Goal: Communication & Community: Participate in discussion

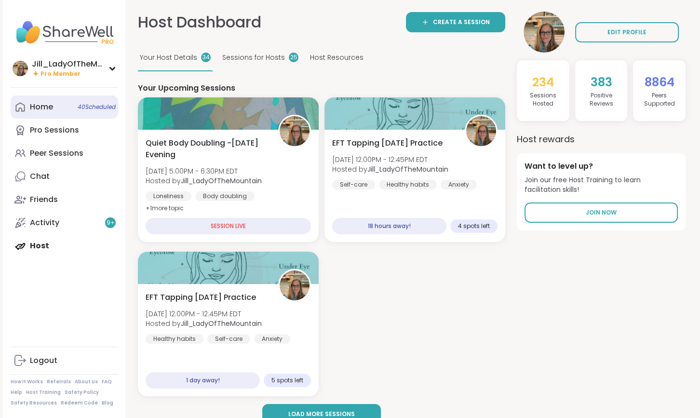
click at [77, 113] on link "Home 40 Scheduled" at bounding box center [64, 106] width 107 height 23
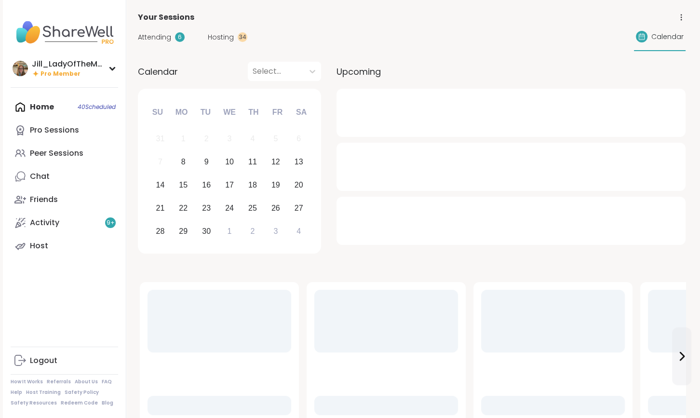
click at [172, 36] on div "Attending 6" at bounding box center [161, 37] width 47 height 10
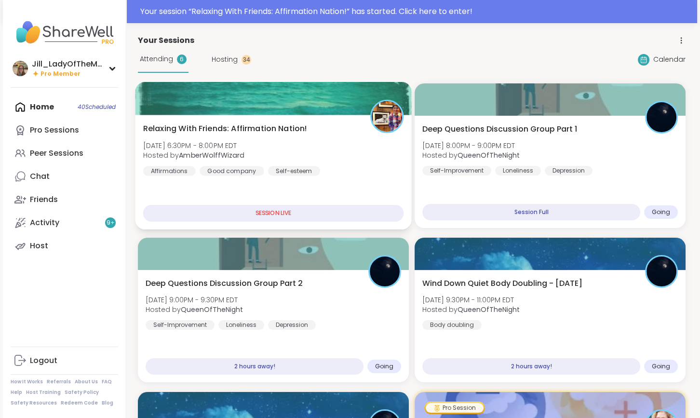
click at [312, 159] on div "Relaxing With Friends: Affirmation Nation! Mon, Sep 08 | 6:30PM - 8:00PM EDT Ho…" at bounding box center [273, 149] width 261 height 53
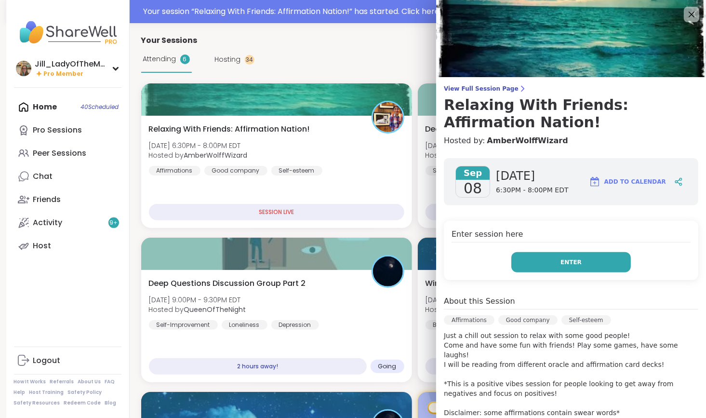
click at [549, 263] on button "Enter" at bounding box center [571, 262] width 120 height 20
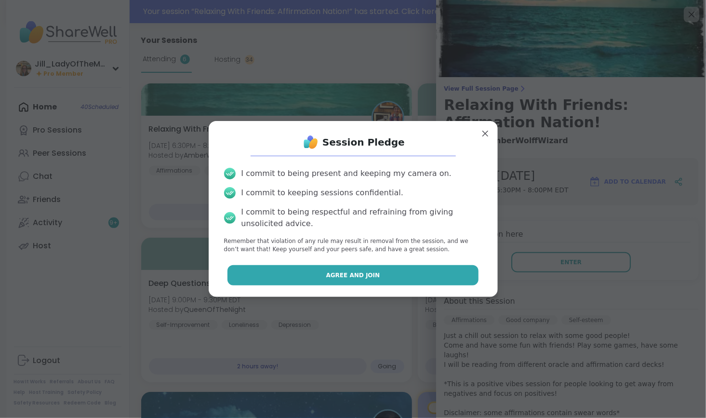
click at [424, 276] on button "Agree and Join" at bounding box center [352, 275] width 251 height 20
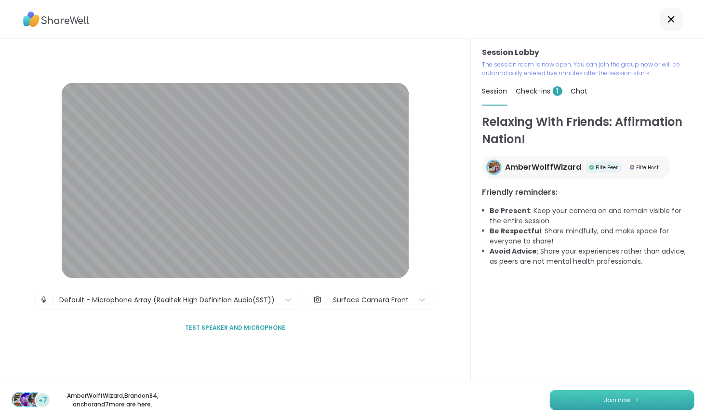
click at [604, 406] on button "Join now" at bounding box center [622, 400] width 145 height 20
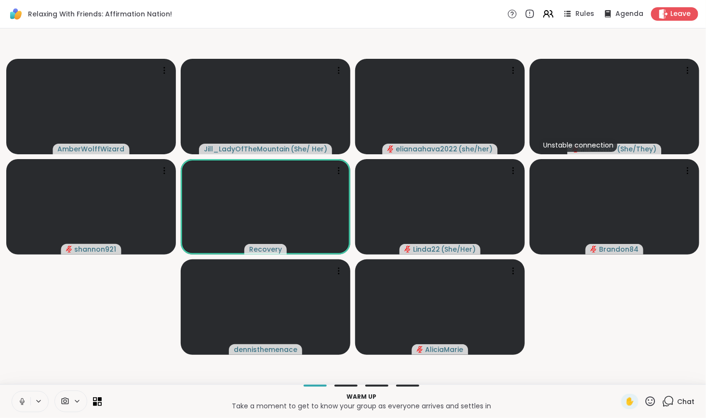
click at [666, 402] on icon at bounding box center [668, 401] width 12 height 12
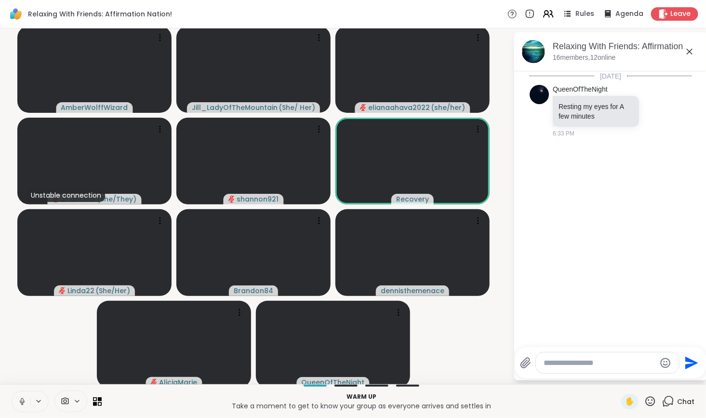
click at [16, 399] on button at bounding box center [21, 401] width 18 height 20
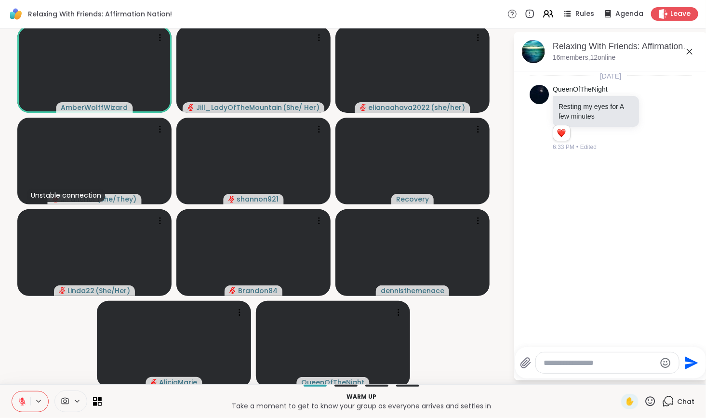
click at [21, 400] on icon at bounding box center [22, 401] width 7 height 7
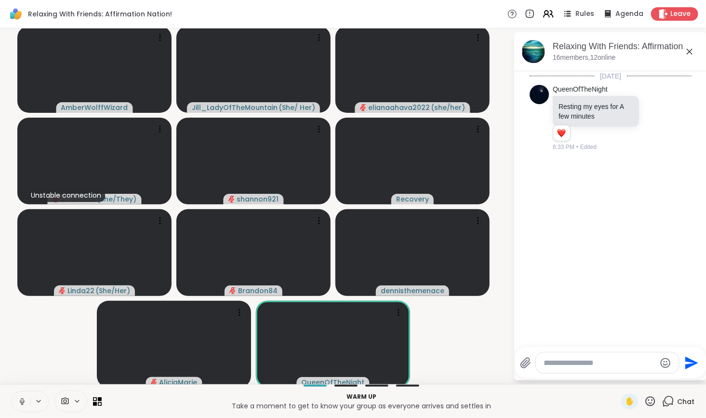
click at [618, 366] on textarea "Type your message" at bounding box center [600, 363] width 112 height 10
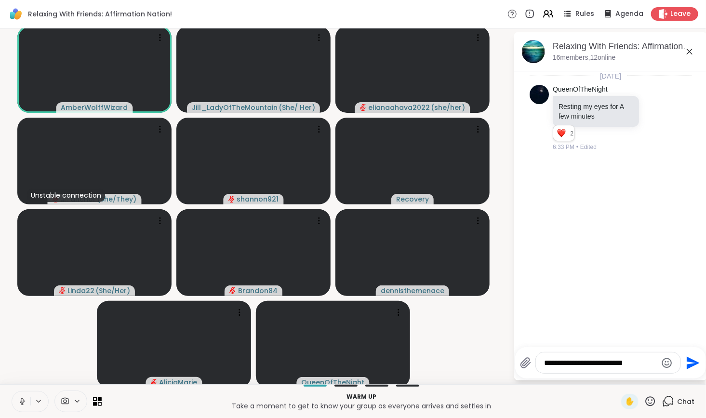
type textarea "**********"
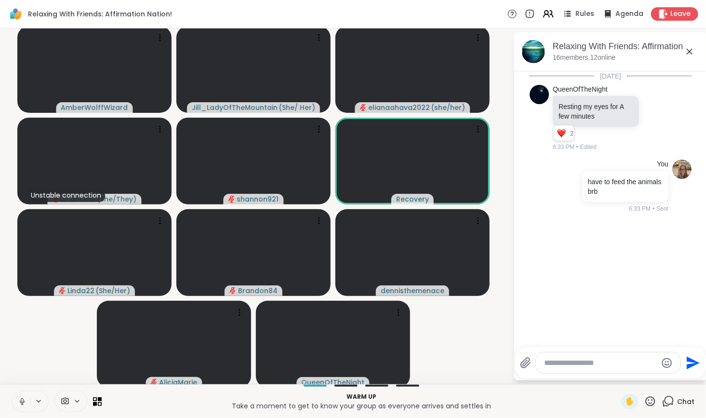
click at [20, 400] on icon at bounding box center [22, 401] width 5 height 3
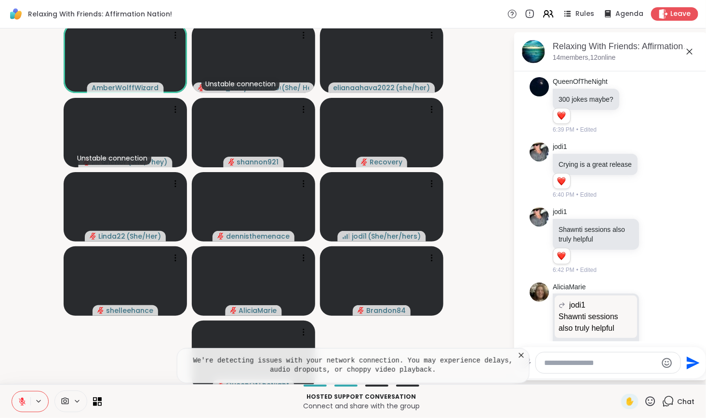
scroll to position [681, 0]
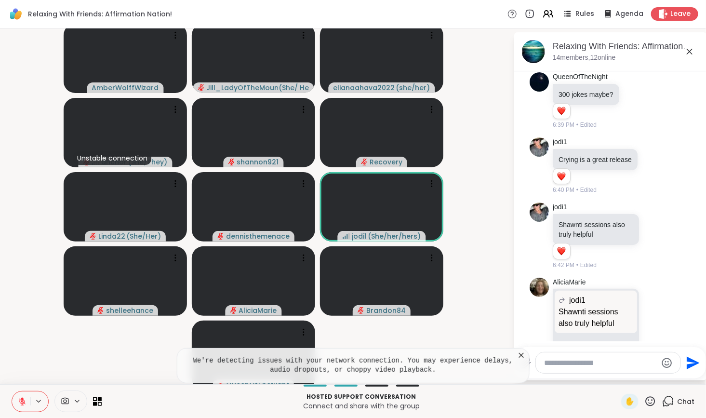
click at [517, 356] on icon at bounding box center [522, 355] width 10 height 10
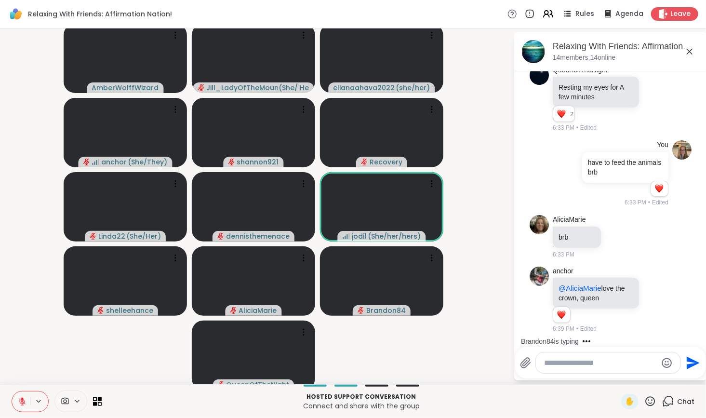
scroll to position [0, 0]
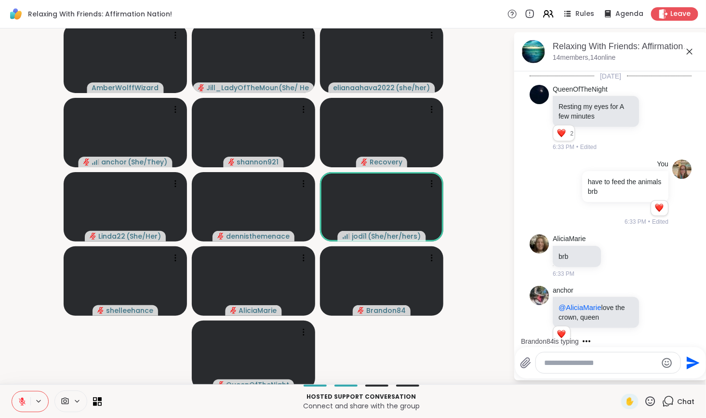
click at [609, 368] on div at bounding box center [608, 362] width 145 height 21
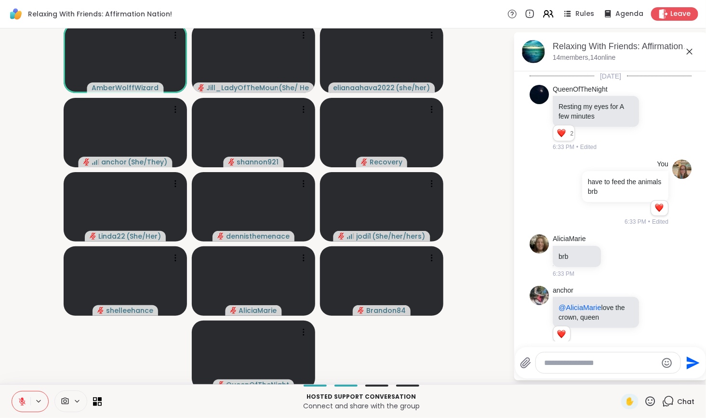
click at [25, 401] on icon at bounding box center [22, 401] width 9 height 9
click at [595, 333] on button "New Messages!" at bounding box center [610, 334] width 49 height 12
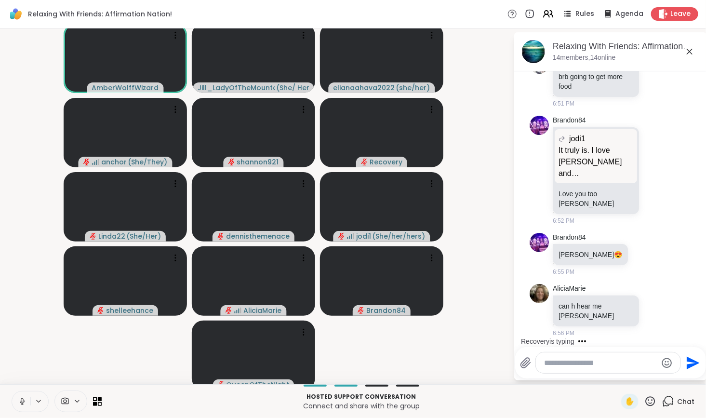
scroll to position [1705, 0]
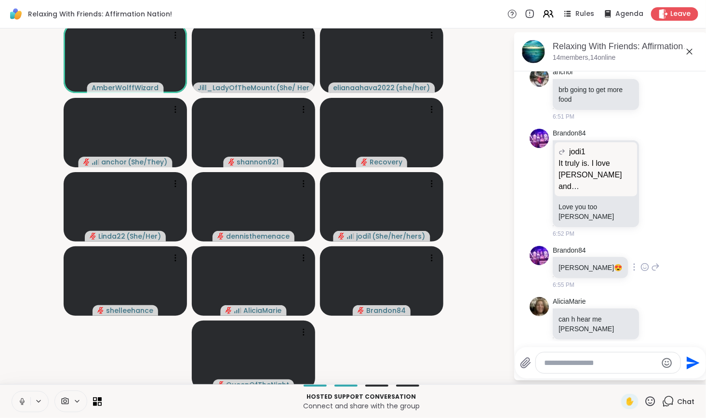
click at [641, 265] on icon at bounding box center [645, 267] width 9 height 10
click at [641, 247] on div "Select Reaction: Heart" at bounding box center [645, 251] width 9 height 9
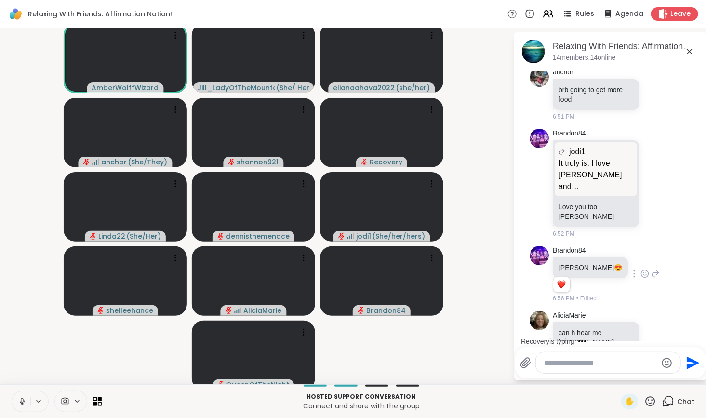
click at [613, 364] on textarea "Type your message" at bounding box center [601, 363] width 112 height 10
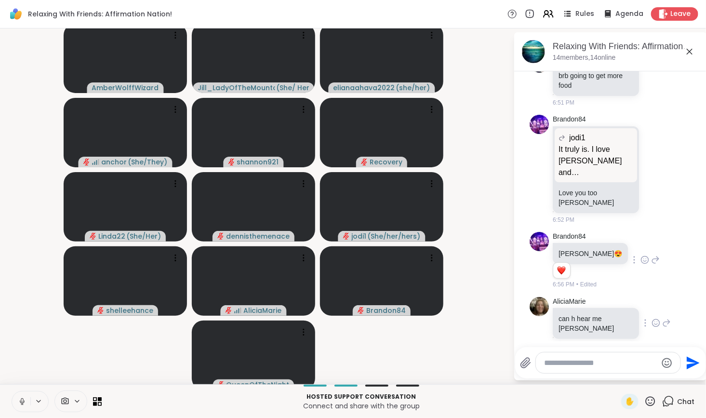
click at [652, 318] on icon at bounding box center [656, 323] width 9 height 10
click at [673, 303] on div "Select Reaction: Sad" at bounding box center [677, 307] width 9 height 9
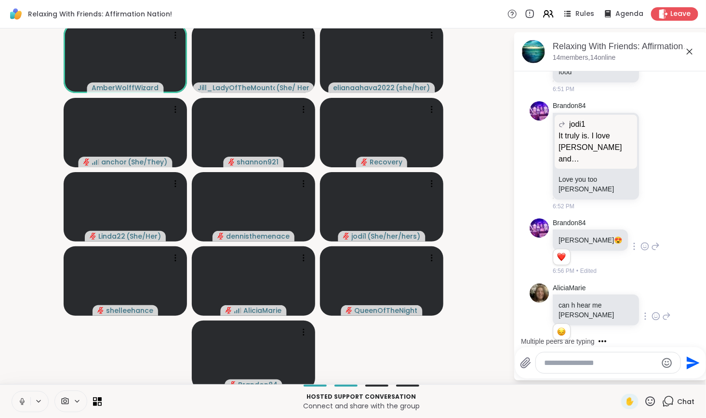
click at [22, 399] on icon at bounding box center [22, 401] width 9 height 9
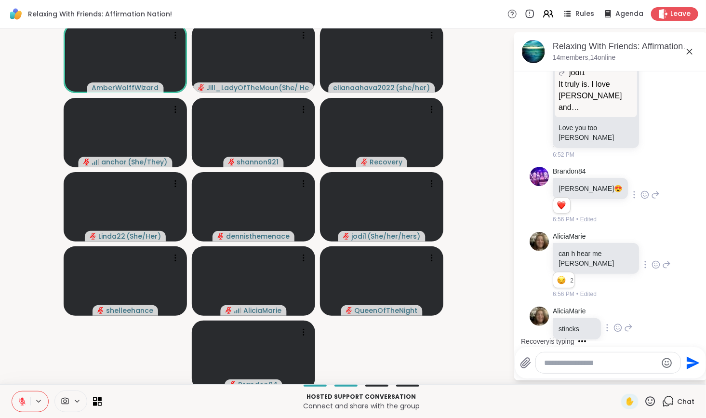
click at [624, 322] on icon at bounding box center [628, 328] width 9 height 12
click at [585, 367] on textarea "Type your message" at bounding box center [601, 363] width 112 height 10
type textarea "**********"
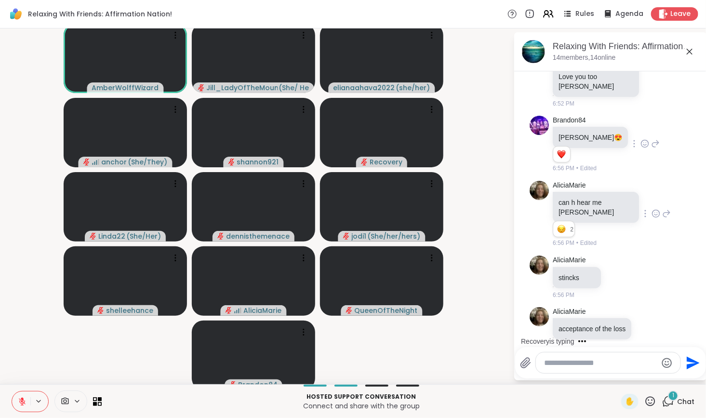
scroll to position [2029, 0]
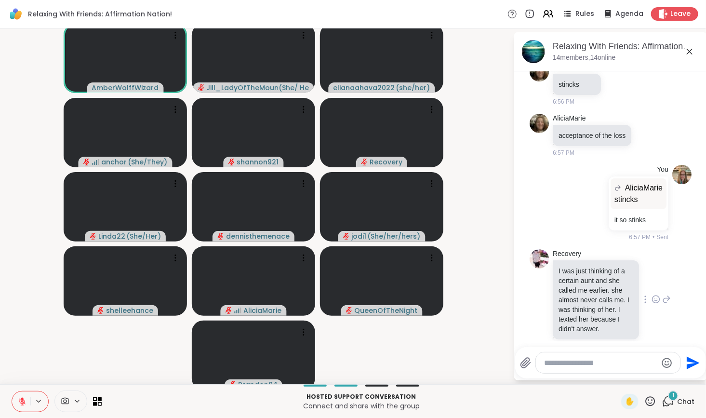
click at [652, 294] on icon at bounding box center [656, 299] width 9 height 10
click at [652, 280] on div "Select Reaction: Heart" at bounding box center [656, 284] width 9 height 9
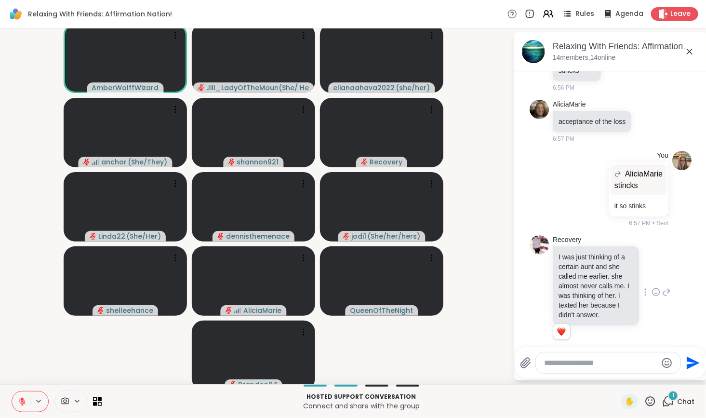
click at [666, 401] on icon at bounding box center [668, 401] width 12 height 12
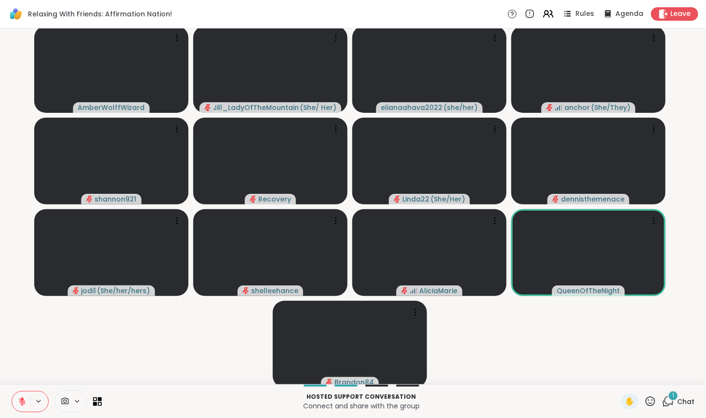
click at [663, 405] on icon at bounding box center [668, 401] width 12 height 12
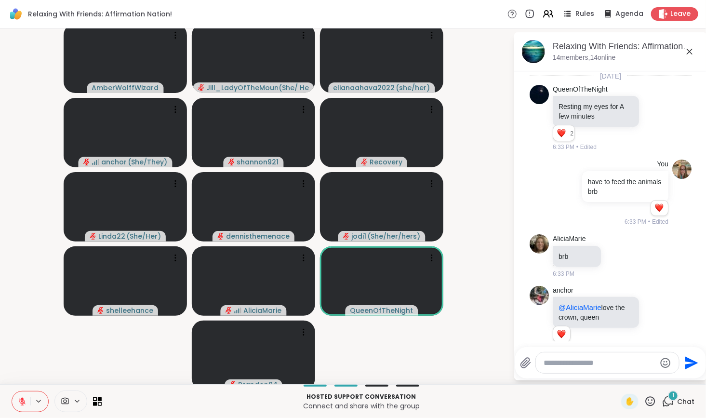
scroll to position [2075, 0]
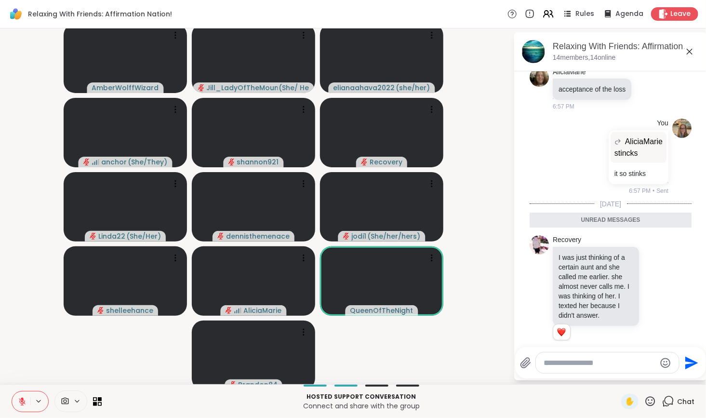
click at [614, 368] on div at bounding box center [607, 362] width 143 height 21
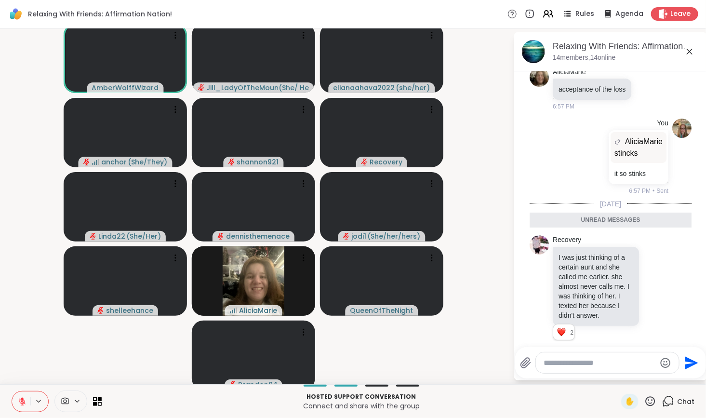
click at [608, 363] on textarea "Type your message" at bounding box center [600, 363] width 112 height 10
type textarea "**********"
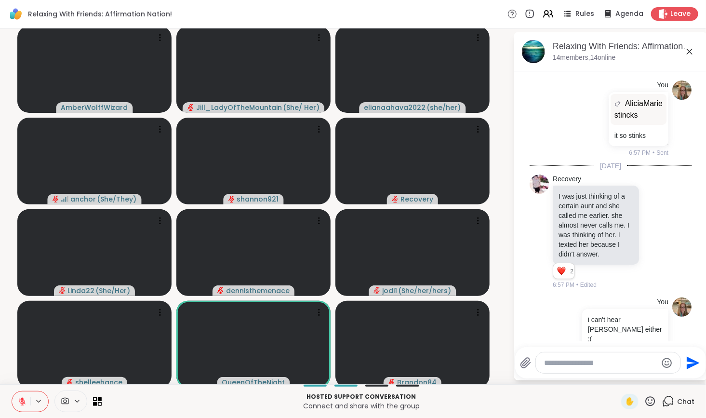
scroll to position [2127, 0]
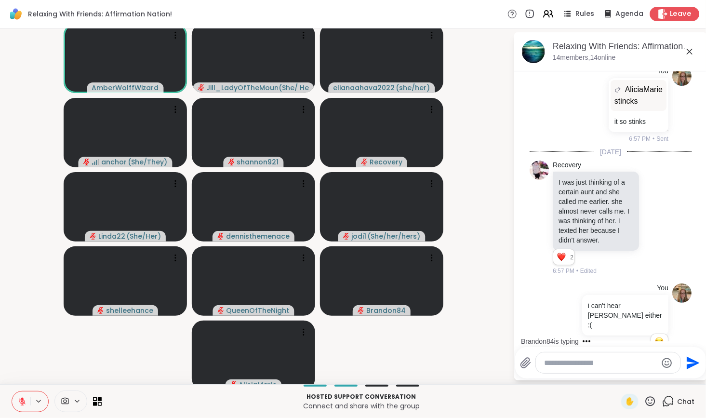
click at [663, 11] on div "Leave" at bounding box center [675, 14] width 50 height 14
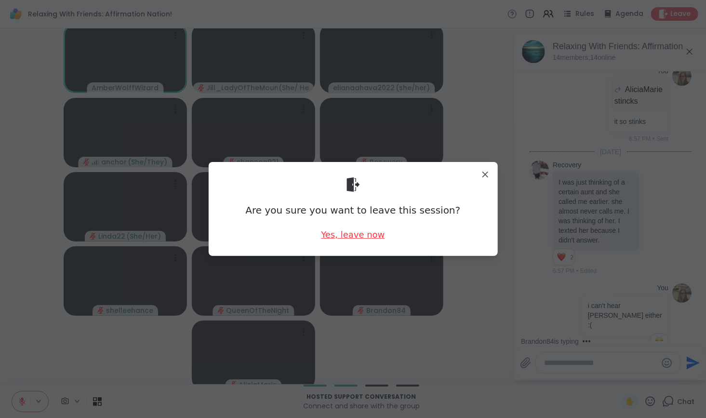
click at [340, 236] on div "Yes, leave now" at bounding box center [353, 234] width 64 height 12
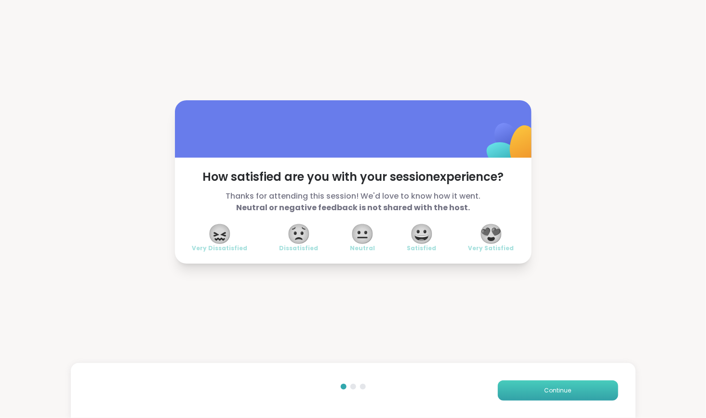
click at [527, 394] on button "Continue" at bounding box center [558, 390] width 120 height 20
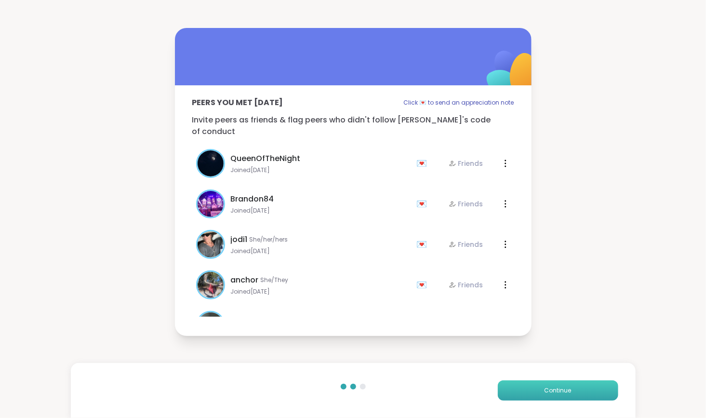
drag, startPoint x: 526, startPoint y: 393, endPoint x: 521, endPoint y: 390, distance: 6.3
click at [521, 390] on button "Continue" at bounding box center [558, 390] width 120 height 20
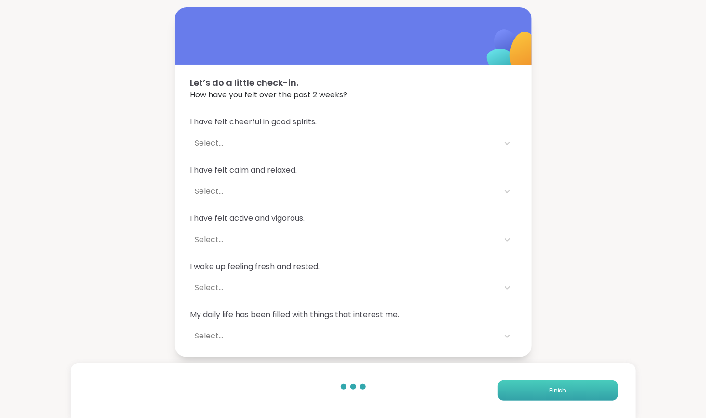
click at [521, 390] on button "Finish" at bounding box center [558, 390] width 120 height 20
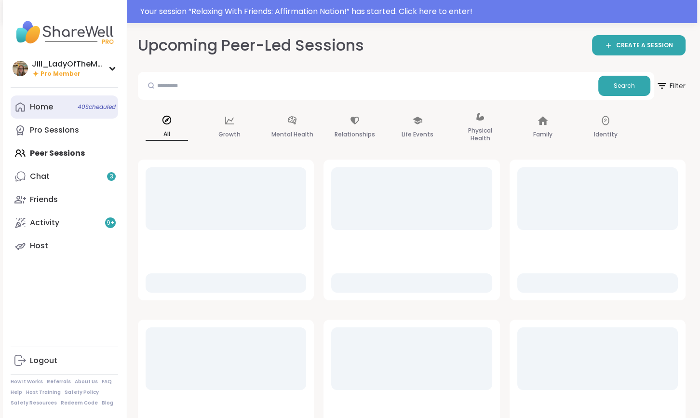
click at [93, 106] on span "40 Scheduled" at bounding box center [97, 107] width 38 height 8
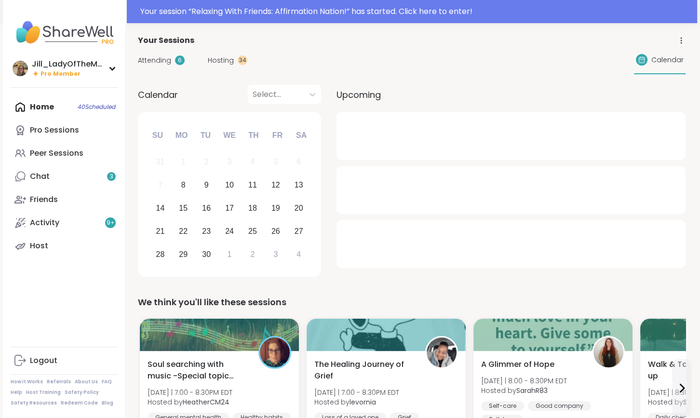
click at [160, 55] on span "Attending" at bounding box center [154, 60] width 33 height 10
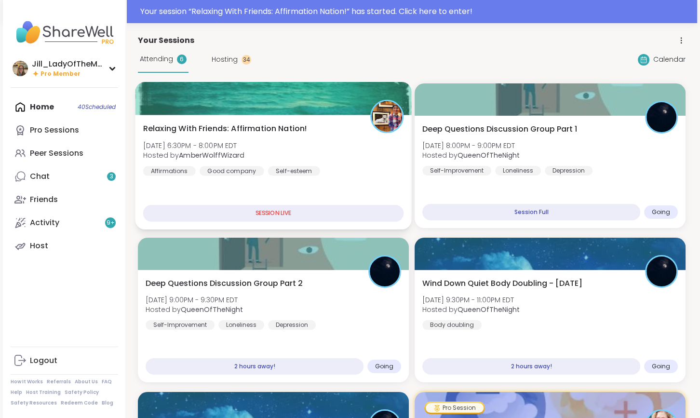
click at [322, 163] on div "Relaxing With Friends: Affirmation Nation! Mon, Sep 08 | 6:30PM - 8:00PM EDT Ho…" at bounding box center [273, 149] width 261 height 53
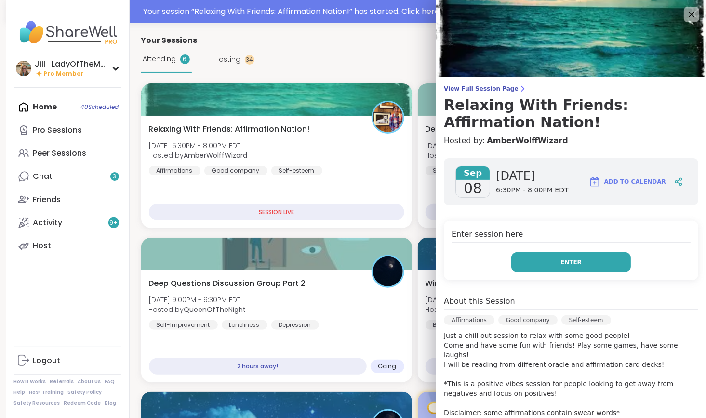
click at [561, 264] on span "Enter" at bounding box center [571, 262] width 21 height 9
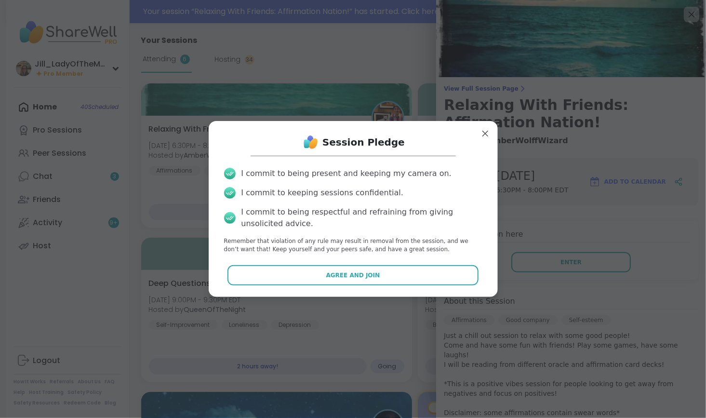
click at [422, 287] on div "Session Pledge I commit to being present and keeping my camera on. I commit to …" at bounding box center [353, 209] width 274 height 160
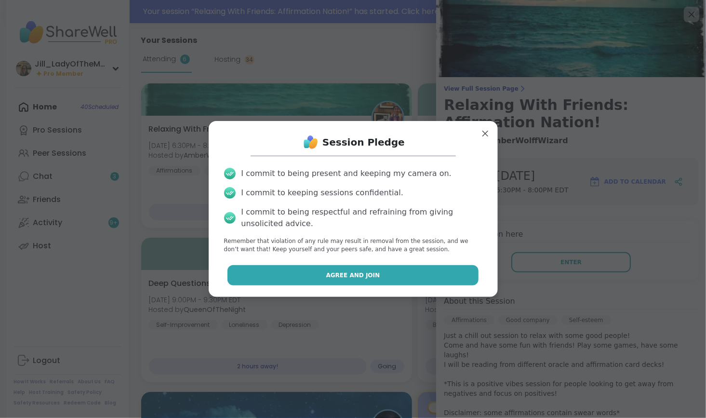
click at [420, 282] on button "Agree and Join" at bounding box center [352, 275] width 251 height 20
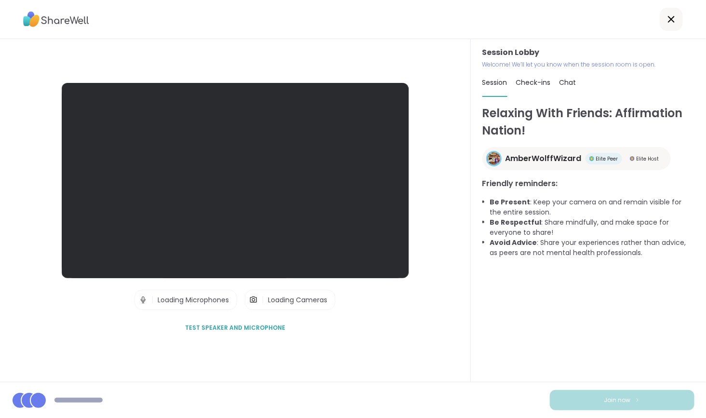
click at [420, 282] on div "Session Lobby | Loading Microphones | Loading Cameras Test speaker and micropho…" at bounding box center [235, 210] width 471 height 343
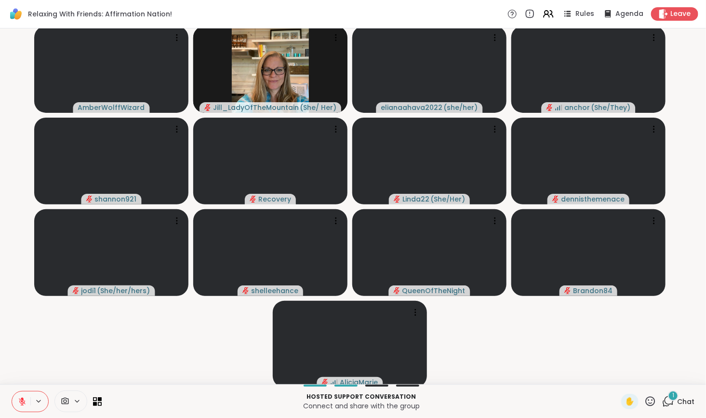
click at [663, 401] on icon at bounding box center [668, 401] width 12 height 12
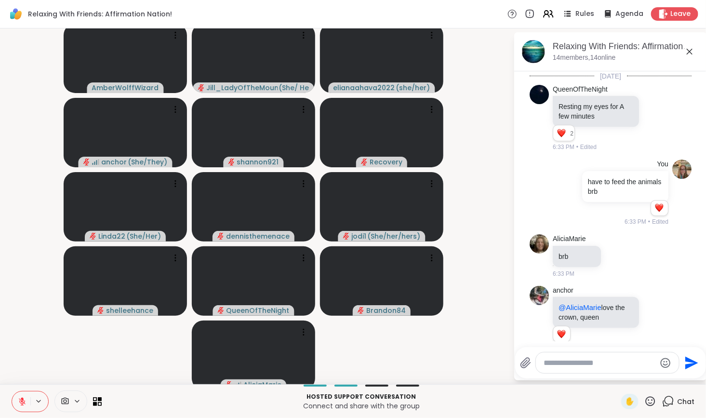
scroll to position [2201, 0]
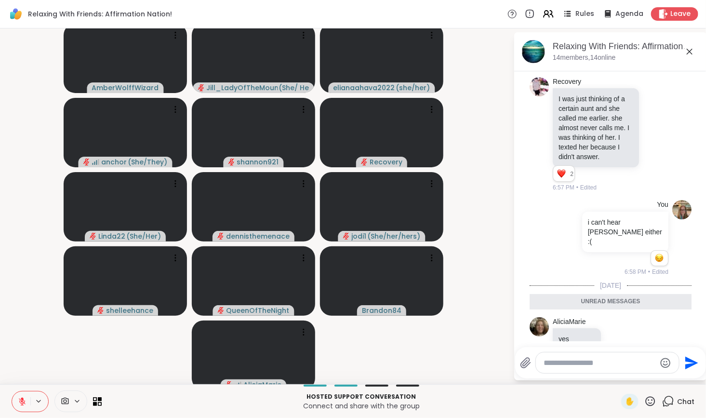
click at [608, 366] on textarea "Type your message" at bounding box center [600, 363] width 112 height 10
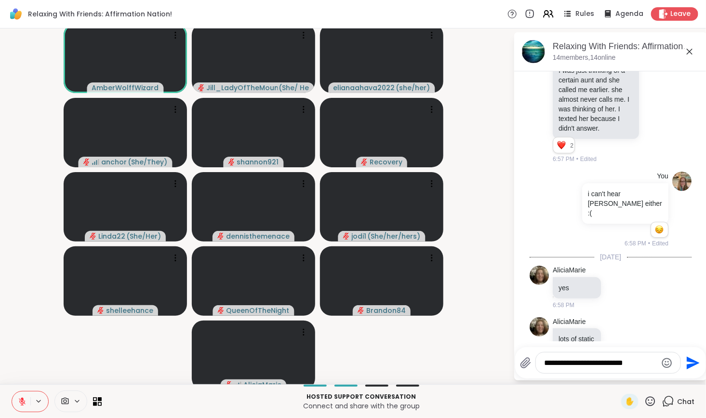
type textarea "**********"
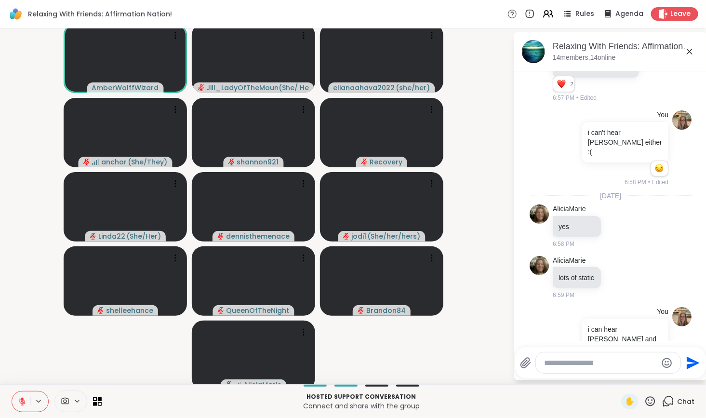
scroll to position [2304, 0]
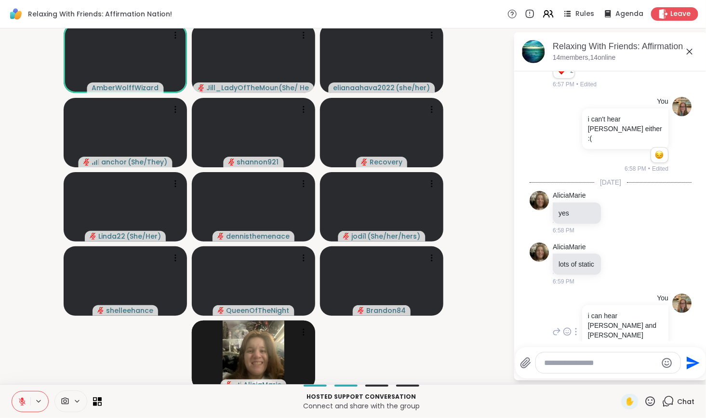
click at [575, 328] on icon at bounding box center [575, 331] width 1 height 7
click at [583, 341] on icon at bounding box center [588, 346] width 10 height 10
click at [641, 360] on textarea "**********" at bounding box center [601, 363] width 112 height 10
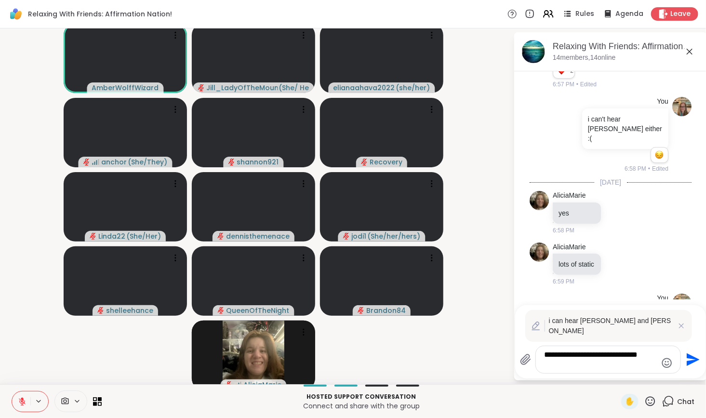
scroll to position [0, 0]
type textarea "**********"
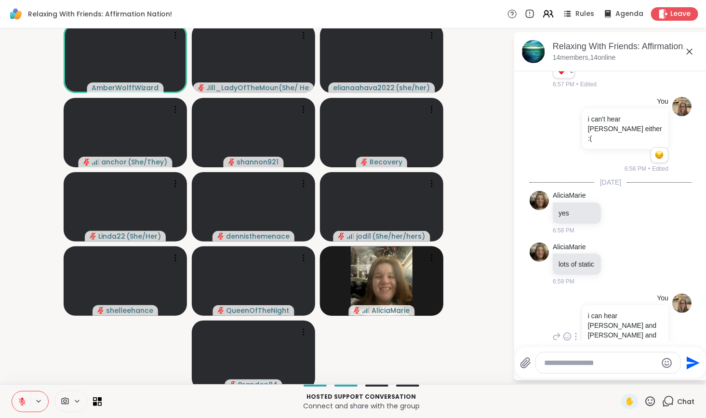
click at [646, 404] on icon at bounding box center [650, 401] width 12 height 12
click at [617, 378] on span "❤️" at bounding box center [622, 376] width 10 height 12
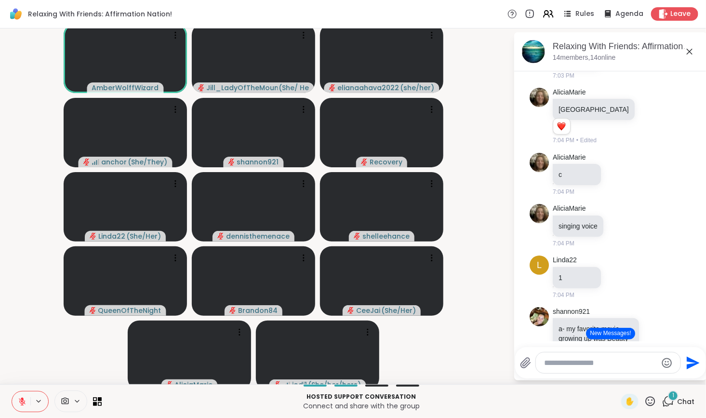
scroll to position [2912, 0]
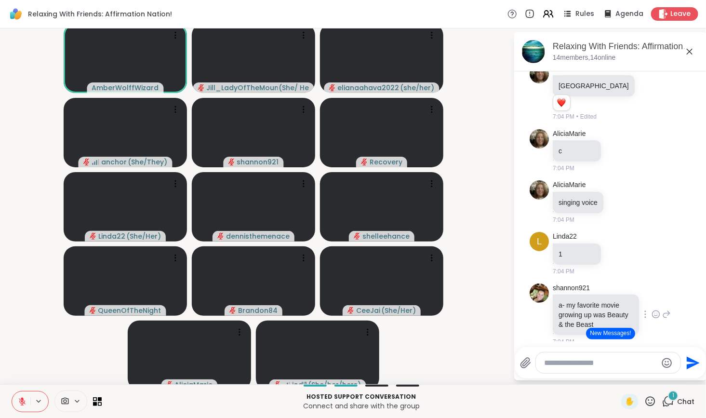
click at [652, 309] on icon at bounding box center [656, 314] width 9 height 10
click at [652, 294] on div "Select Reaction: Heart" at bounding box center [656, 298] width 9 height 9
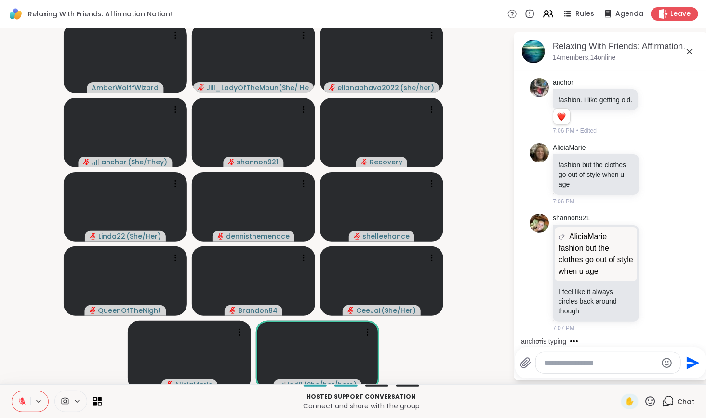
scroll to position [3690, 0]
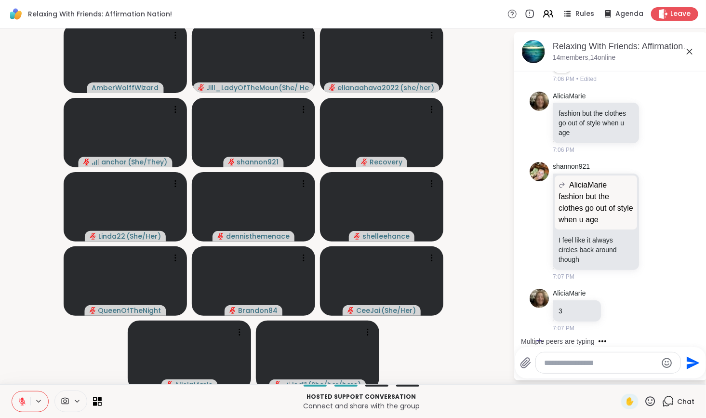
click at [17, 404] on button at bounding box center [21, 401] width 18 height 20
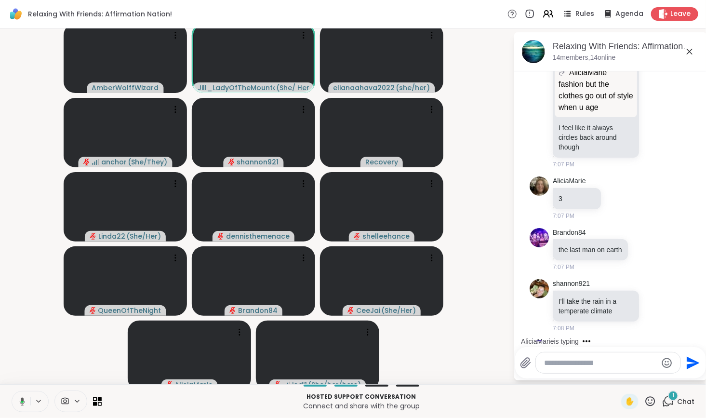
scroll to position [3873, 0]
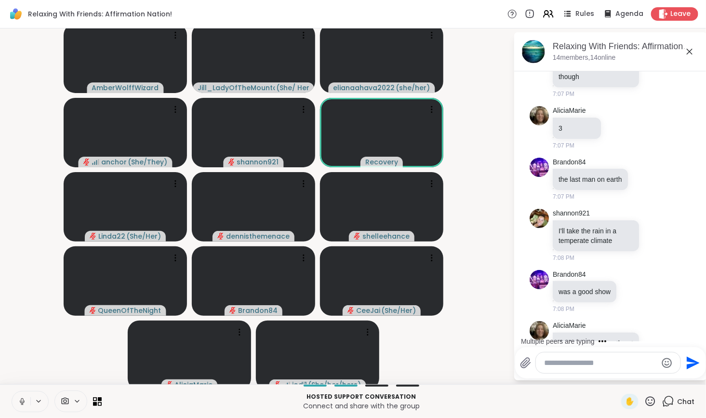
click at [22, 403] on icon at bounding box center [22, 404] width 0 height 2
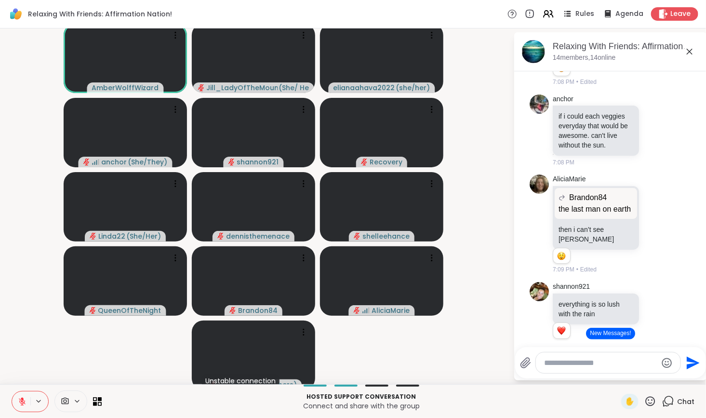
scroll to position [4286, 0]
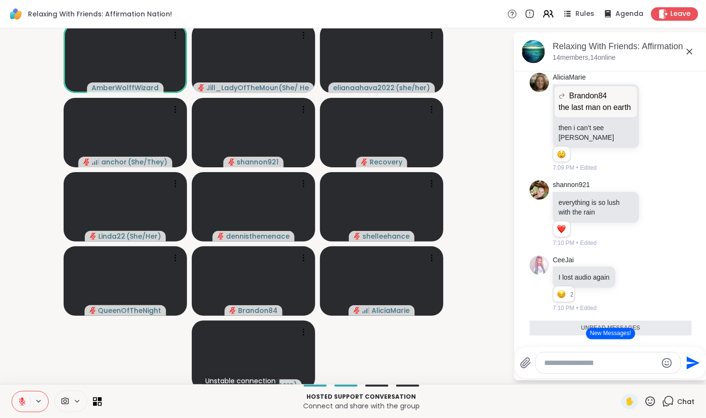
click at [605, 336] on button "New Messages!" at bounding box center [610, 334] width 49 height 12
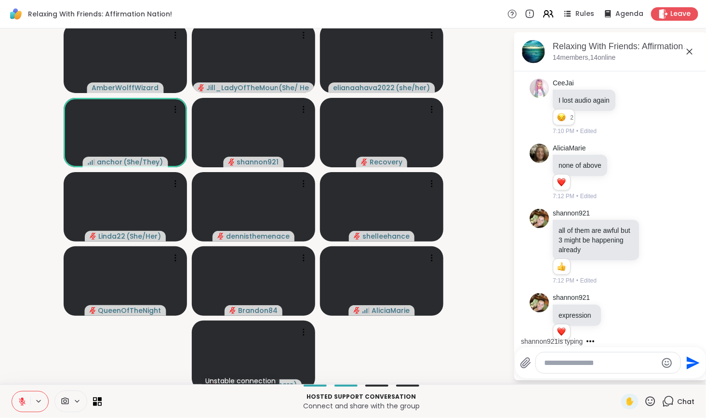
scroll to position [4492, 0]
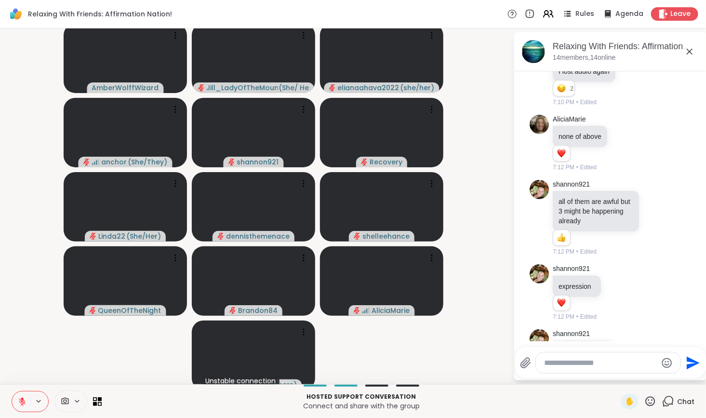
click at [606, 366] on textarea "Type your message" at bounding box center [601, 363] width 112 height 10
type textarea "*"
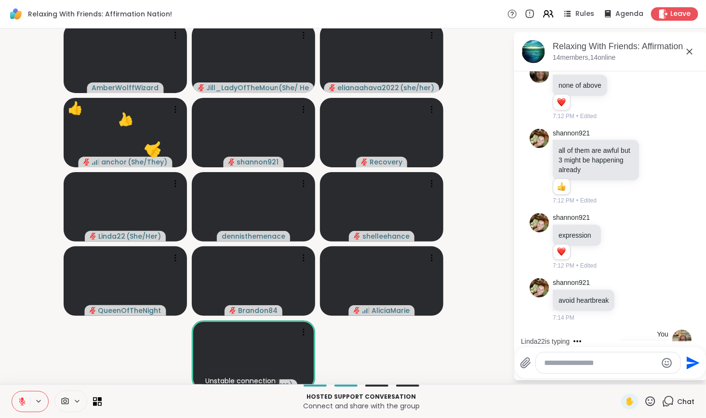
scroll to position [4594, 0]
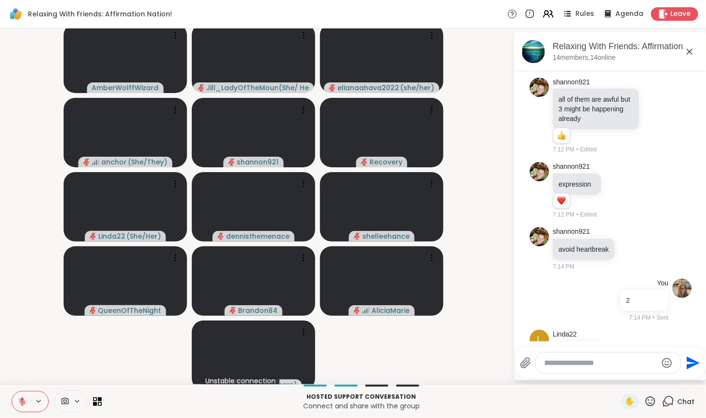
click at [18, 401] on icon at bounding box center [22, 401] width 9 height 9
click at [22, 402] on icon at bounding box center [22, 401] width 9 height 9
click at [545, 364] on textarea "Type your message" at bounding box center [601, 363] width 112 height 10
type textarea "*"
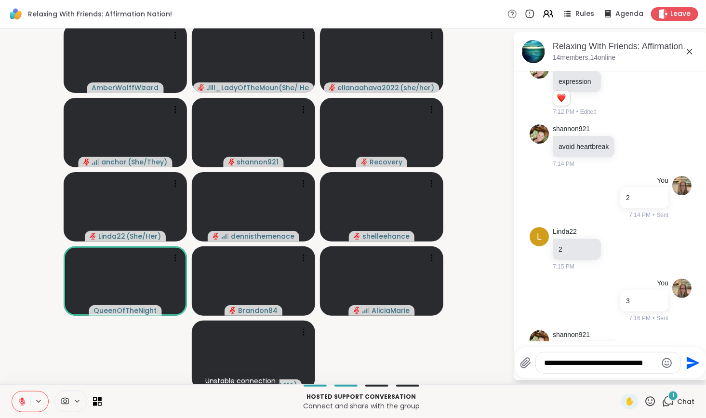
scroll to position [0, 0]
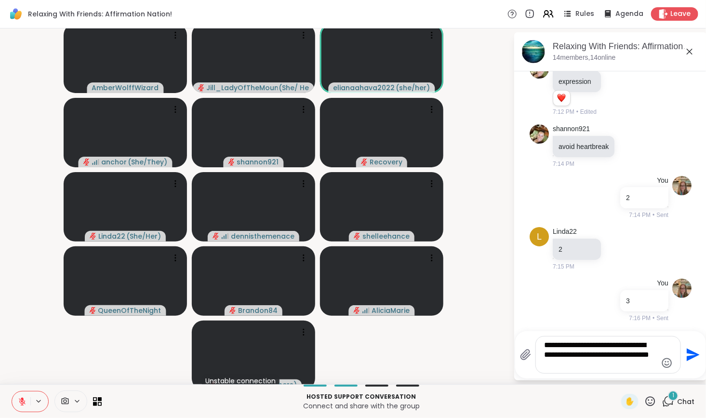
type textarea "**********"
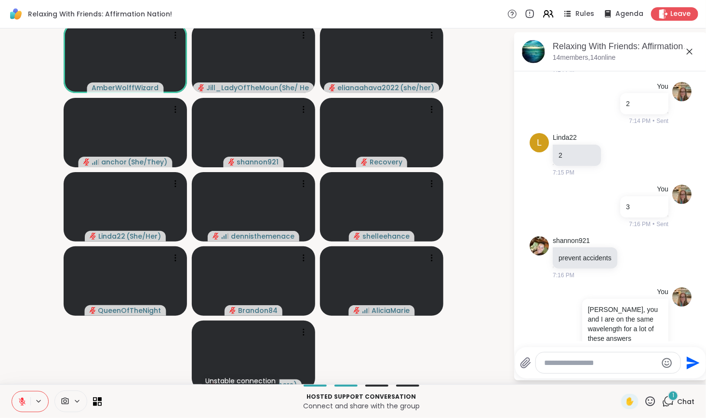
scroll to position [4871, 0]
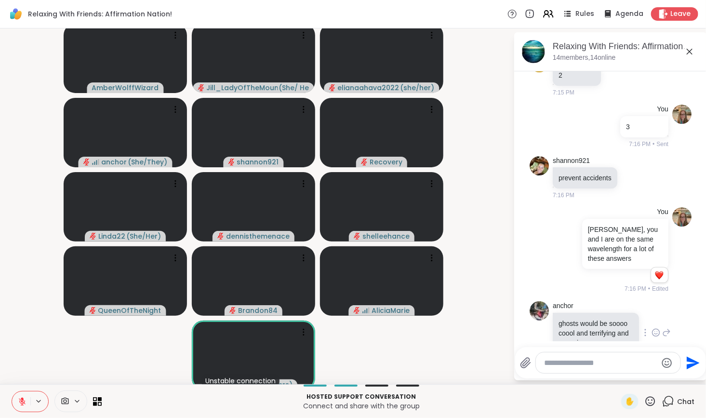
click at [652, 328] on icon at bounding box center [656, 333] width 9 height 10
click at [609, 313] on div "Select Reaction: Joy" at bounding box center [613, 317] width 9 height 9
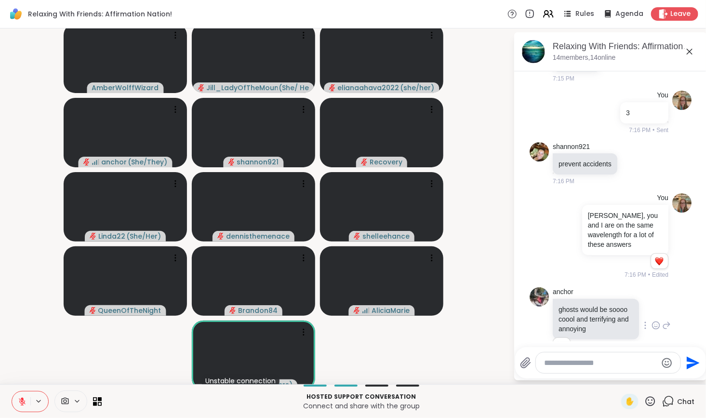
click at [589, 361] on textarea "Type your message" at bounding box center [601, 363] width 112 height 10
type textarea "**********"
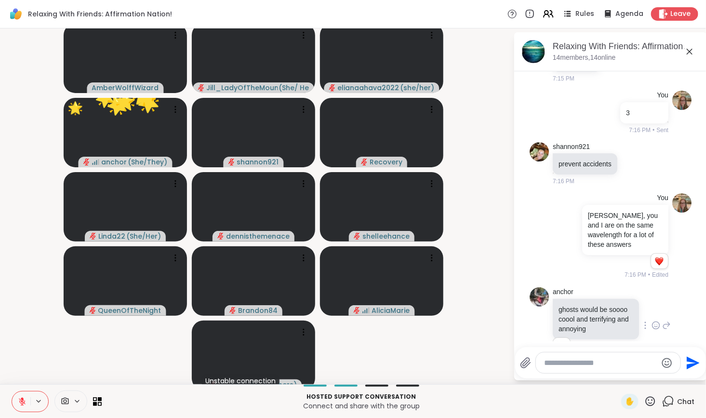
scroll to position [4936, 0]
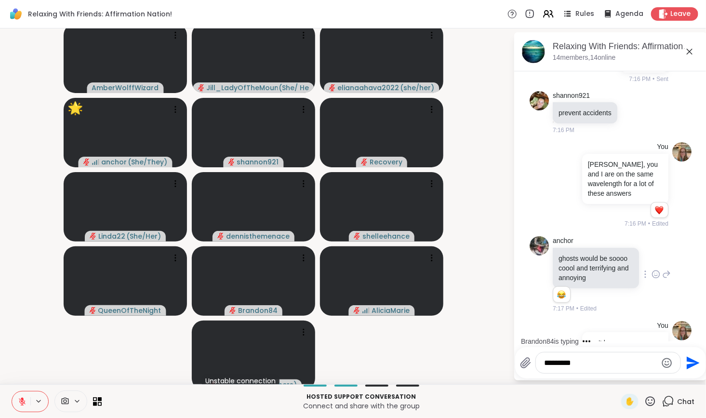
type textarea "**********"
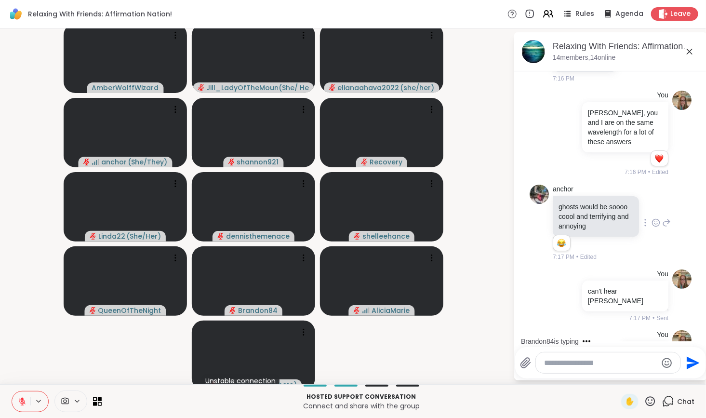
click at [613, 347] on icon at bounding box center [614, 351] width 2 height 8
click at [621, 360] on icon at bounding box center [626, 365] width 10 height 10
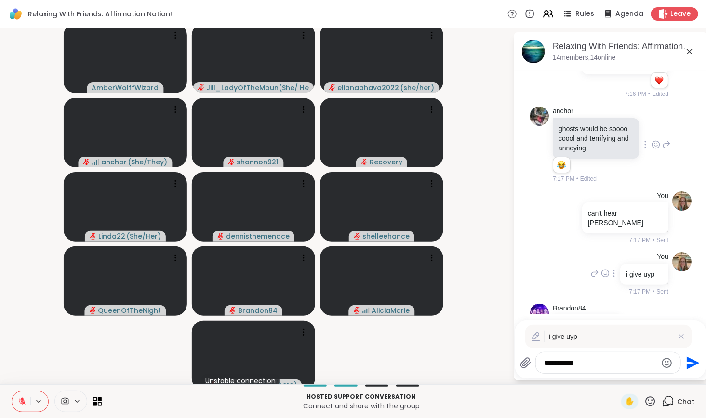
click at [576, 369] on div "**********" at bounding box center [608, 362] width 145 height 21
click at [574, 367] on textarea "**********" at bounding box center [601, 363] width 112 height 10
type textarea "*********"
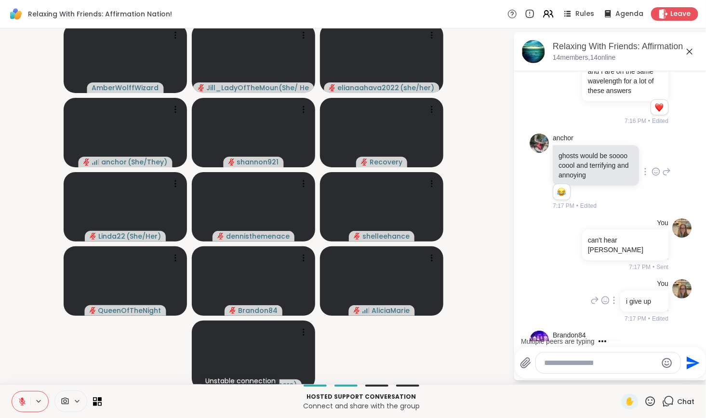
click at [623, 364] on textarea "Type your message" at bounding box center [601, 363] width 112 height 10
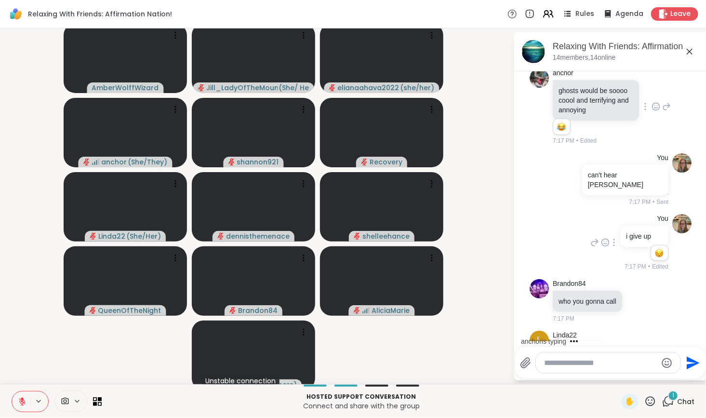
scroll to position [5217, 0]
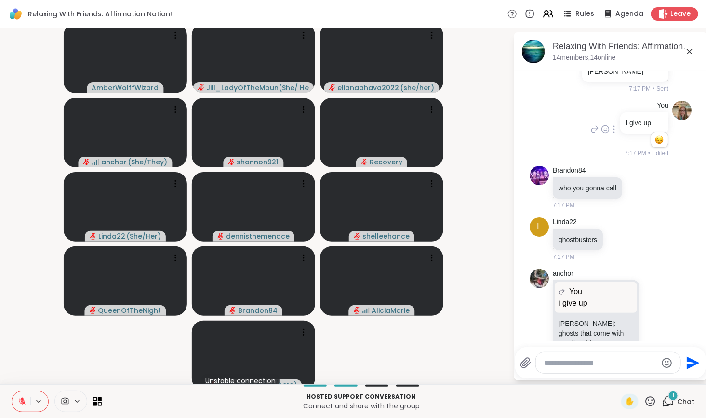
click at [623, 364] on textarea "Type your message" at bounding box center [601, 363] width 112 height 10
click at [672, 396] on span "1" at bounding box center [673, 395] width 2 height 8
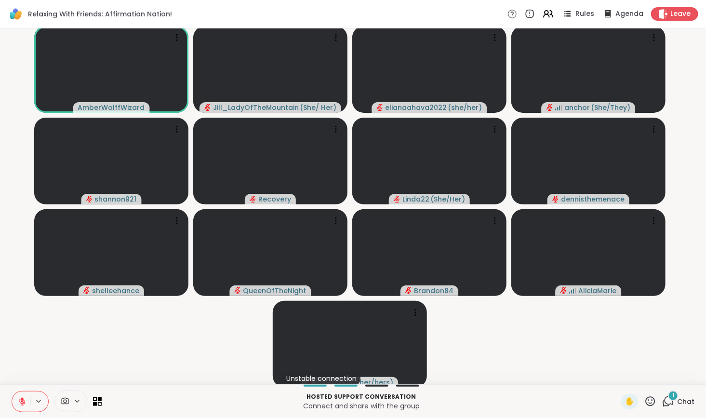
click at [663, 400] on icon at bounding box center [668, 401] width 12 height 12
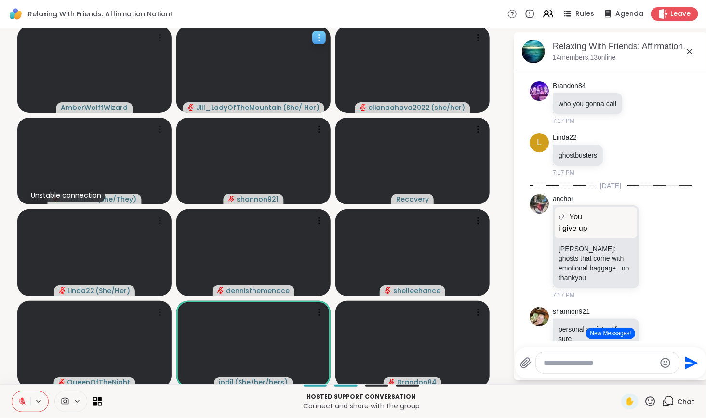
scroll to position [5426, 0]
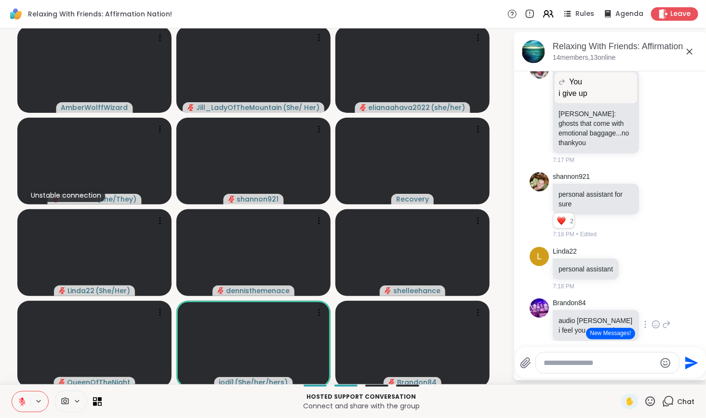
click at [652, 320] on icon at bounding box center [656, 325] width 9 height 10
click at [652, 305] on div "Select Reaction: Heart" at bounding box center [656, 309] width 9 height 9
drag, startPoint x: 686, startPoint y: 267, endPoint x: 687, endPoint y: 276, distance: 8.8
click at [687, 276] on div "Today QueenOfTheNight Resting my eyes for A few minutes 2 2 2 6:33 PM • Edited …" at bounding box center [610, 206] width 193 height 270
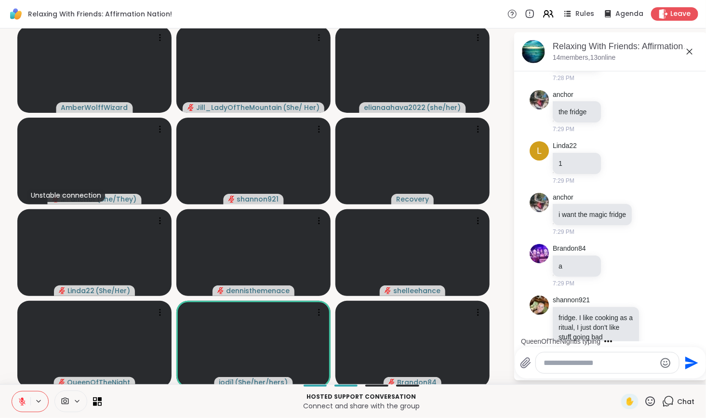
scroll to position [7262, 0]
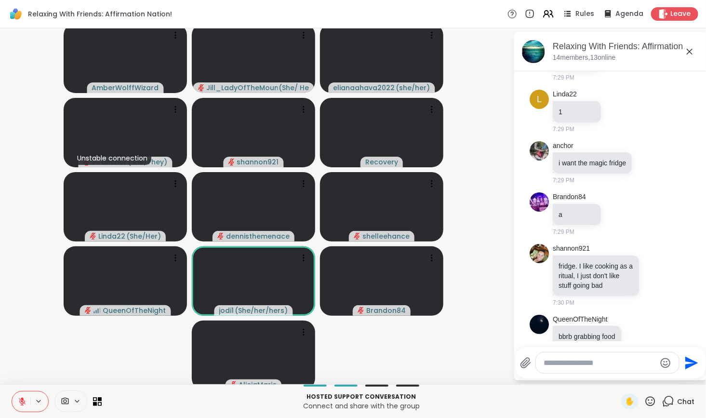
click at [563, 366] on textarea "Type your message" at bounding box center [600, 363] width 112 height 10
click at [544, 363] on textarea "Type your message" at bounding box center [600, 363] width 112 height 10
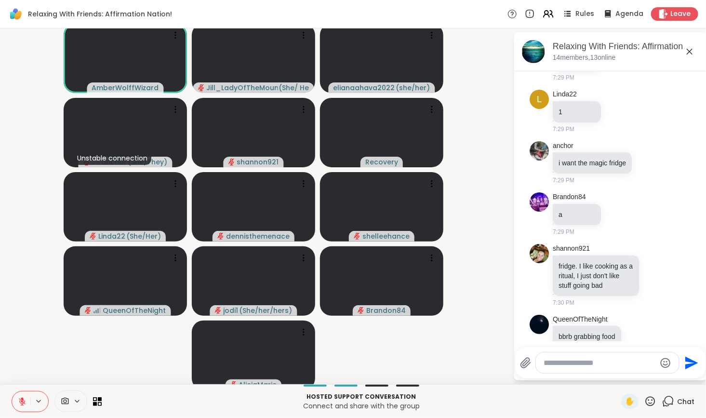
click at [554, 367] on textarea "Type your message" at bounding box center [600, 363] width 112 height 10
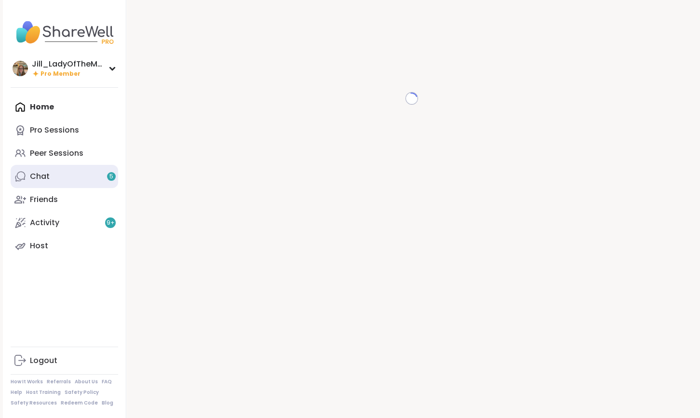
click at [83, 173] on link "Chat 5" at bounding box center [64, 176] width 107 height 23
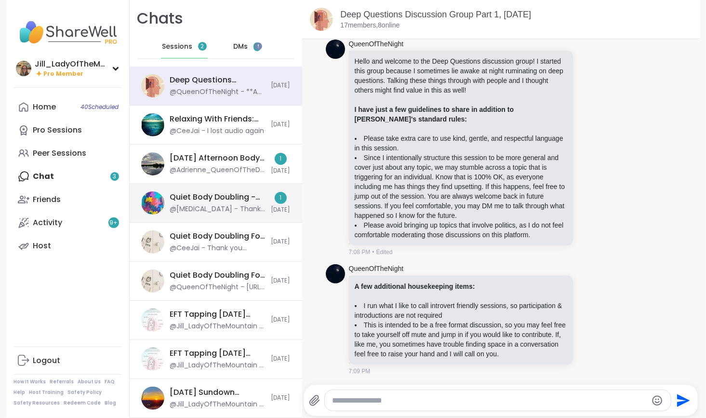
click at [226, 211] on div "@Makena - Thanks for hosting! @Jill_LadyOfTheMountain" at bounding box center [217, 209] width 95 height 10
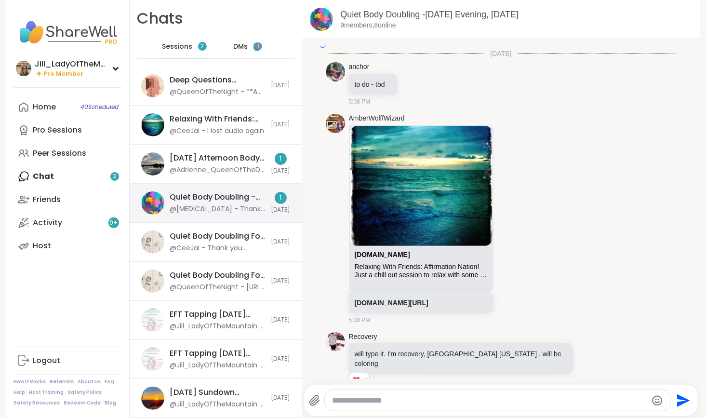
scroll to position [2745, 0]
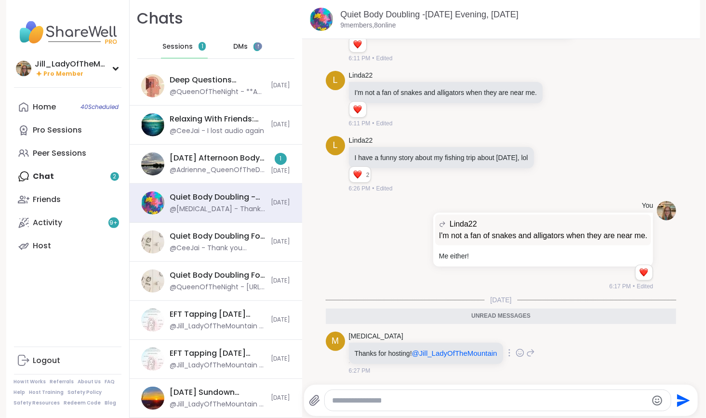
click at [517, 354] on icon at bounding box center [520, 353] width 9 height 10
click at [442, 336] on div "Select Reaction: Heart" at bounding box center [443, 337] width 9 height 9
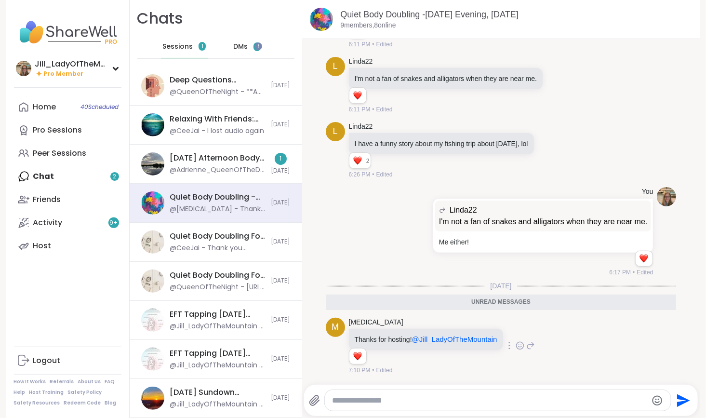
scroll to position [2759, 0]
click at [193, 159] on div "Monday Afternoon Body Doublers and Chillers!, Sep 08" at bounding box center [217, 158] width 95 height 11
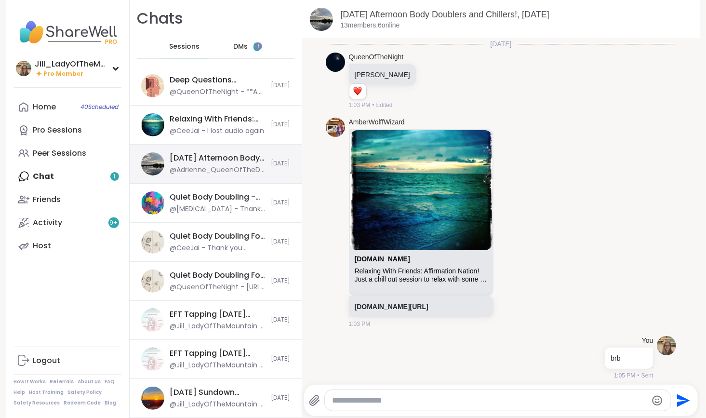
scroll to position [1973, 0]
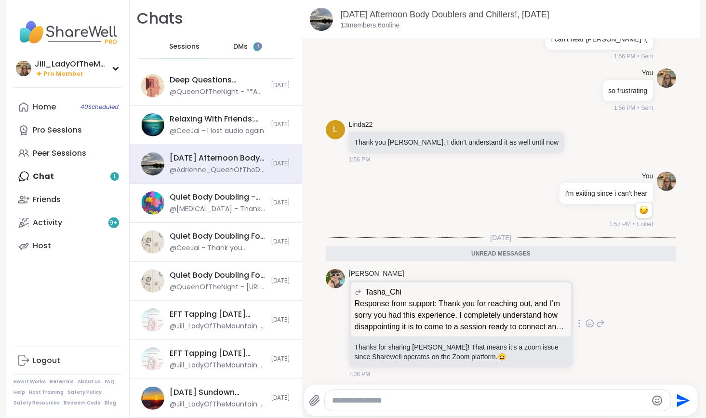
click at [586, 322] on icon at bounding box center [590, 324] width 9 height 10
click at [530, 306] on div "Select Reaction: Sad" at bounding box center [534, 308] width 9 height 9
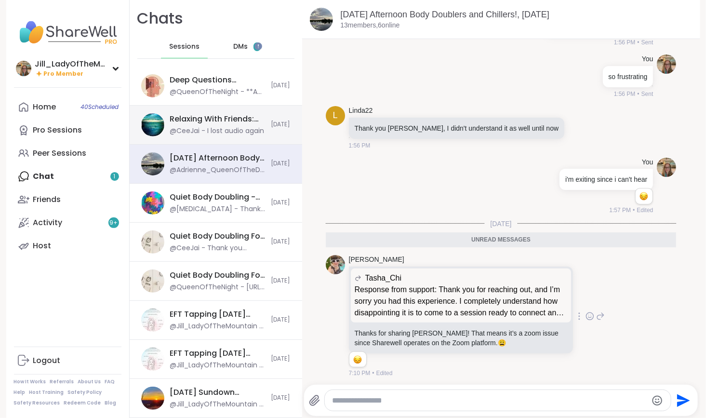
click at [251, 134] on div "@CeeJai - I lost audio again" at bounding box center [217, 131] width 94 height 10
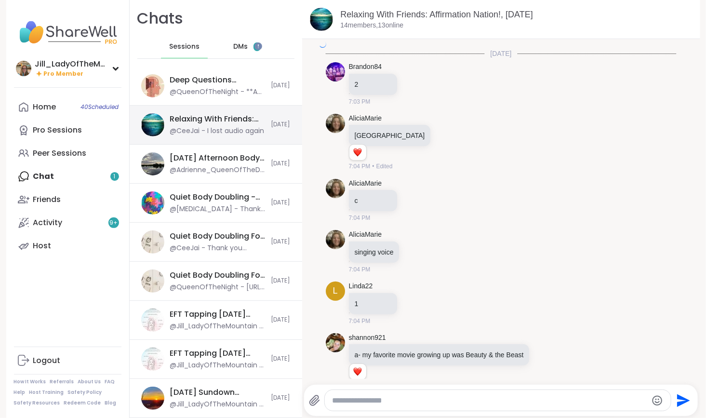
scroll to position [3633, 0]
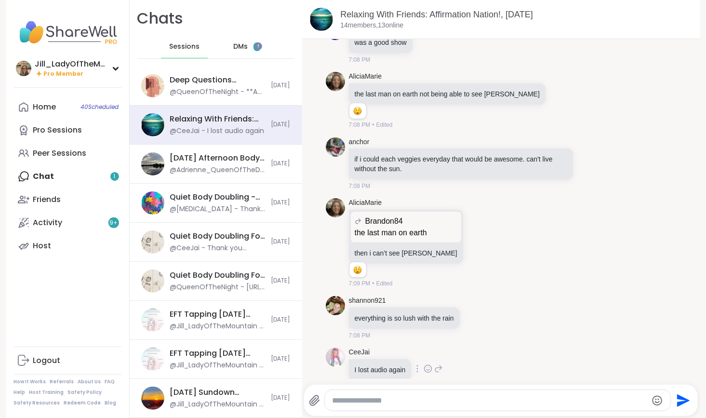
click at [429, 368] on icon at bounding box center [429, 368] width 0 height 0
click at [446, 349] on div "Select Reaction: Sad" at bounding box center [449, 353] width 9 height 9
click at [474, 314] on icon at bounding box center [476, 317] width 7 height 7
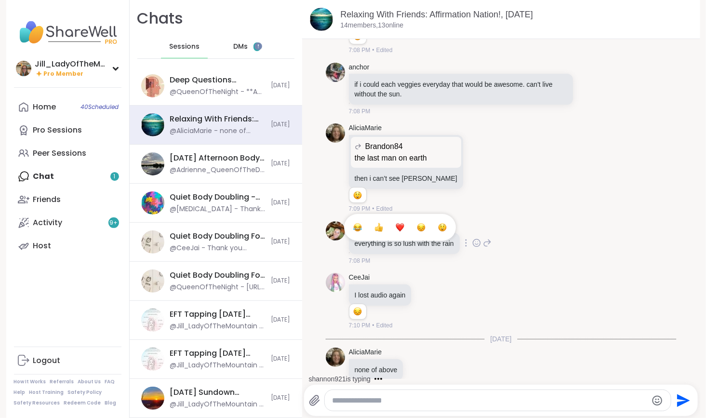
click at [475, 238] on icon at bounding box center [476, 243] width 9 height 10
click at [476, 238] on icon at bounding box center [476, 243] width 9 height 10
click at [397, 223] on div "Select Reaction: Heart" at bounding box center [400, 227] width 9 height 9
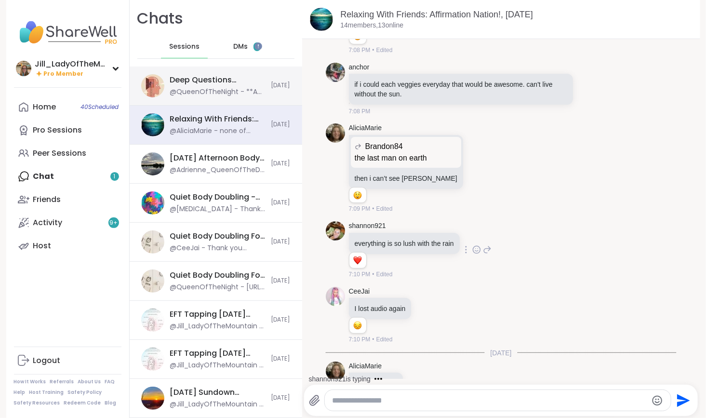
click at [241, 86] on div "Deep Questions Discussion Group Part 1, Sep 08 @QueenOfTheNight - **A few addit…" at bounding box center [217, 86] width 95 height 22
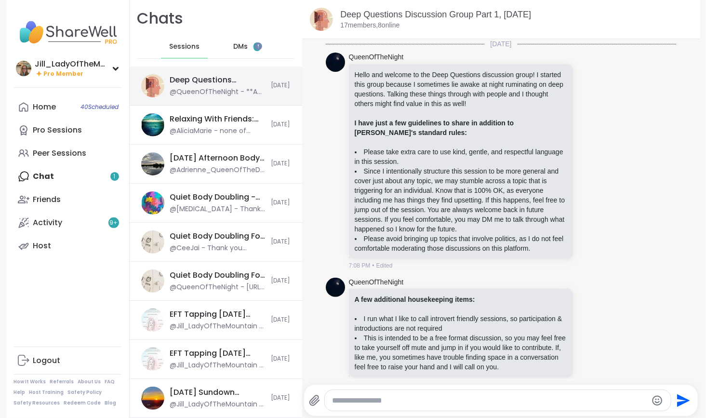
scroll to position [13, 0]
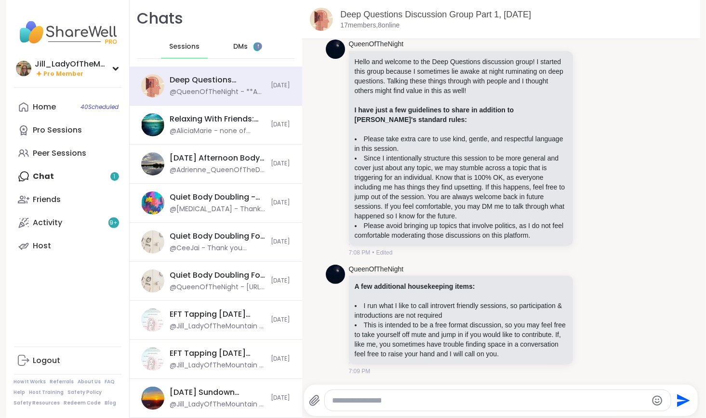
click at [235, 34] on div "Chats Sessions DMs 1" at bounding box center [216, 33] width 173 height 67
click at [235, 43] on span "DMs" at bounding box center [240, 47] width 14 height 10
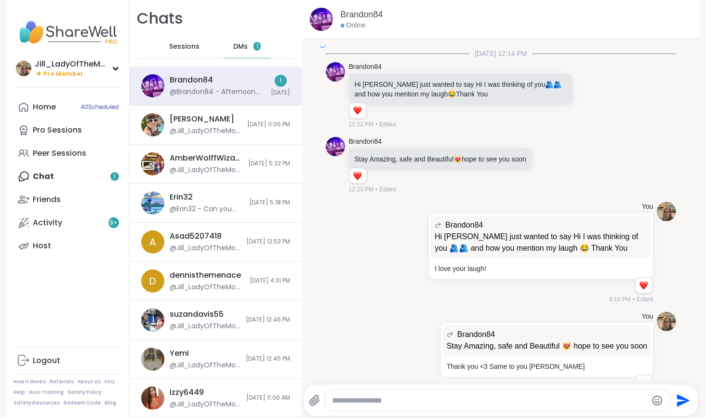
scroll to position [1822, 0]
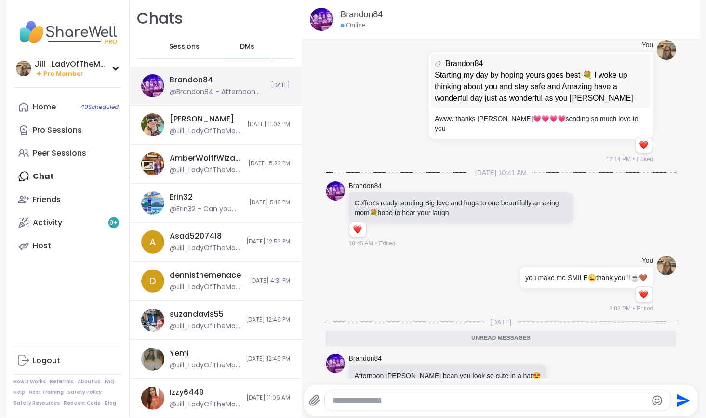
click at [231, 84] on div "Brandon84 @Brandon84 - Afternoon Jilly bean you look so cute in a hat 😍" at bounding box center [217, 86] width 95 height 22
click at [559, 370] on icon at bounding box center [563, 375] width 9 height 10
click at [482, 355] on div "Select Reaction: Heart" at bounding box center [486, 359] width 9 height 9
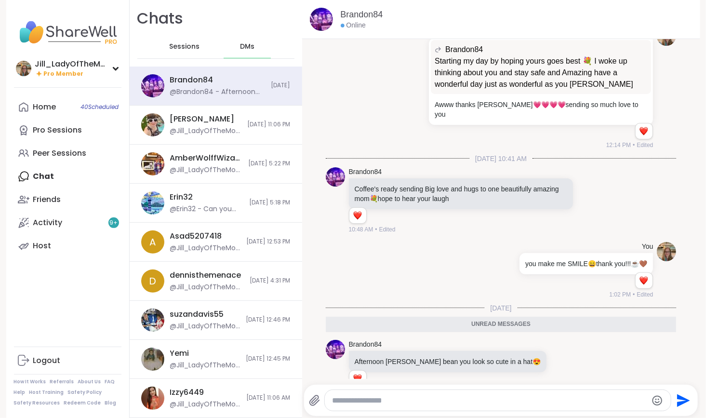
click at [570, 362] on icon at bounding box center [574, 368] width 9 height 12
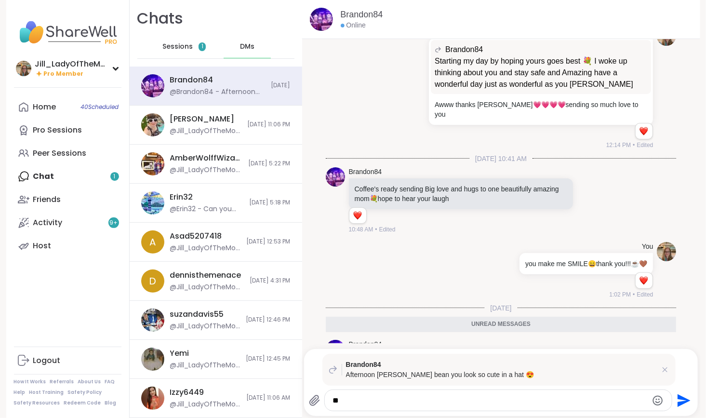
type textarea "*"
drag, startPoint x: 623, startPoint y: 399, endPoint x: 461, endPoint y: 386, distance: 162.5
click at [461, 386] on div "**********" at bounding box center [501, 382] width 394 height 67
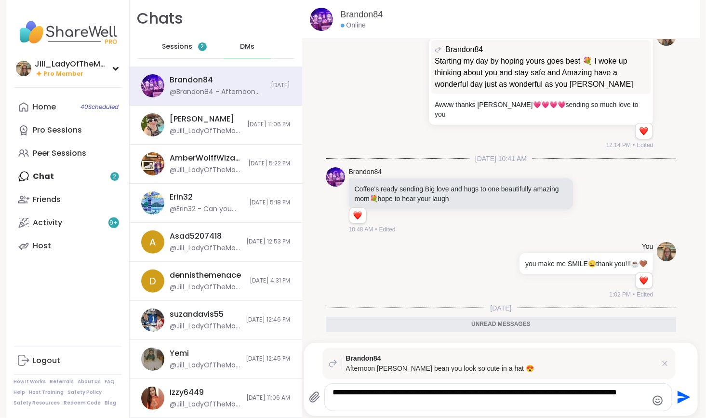
type textarea "**********"
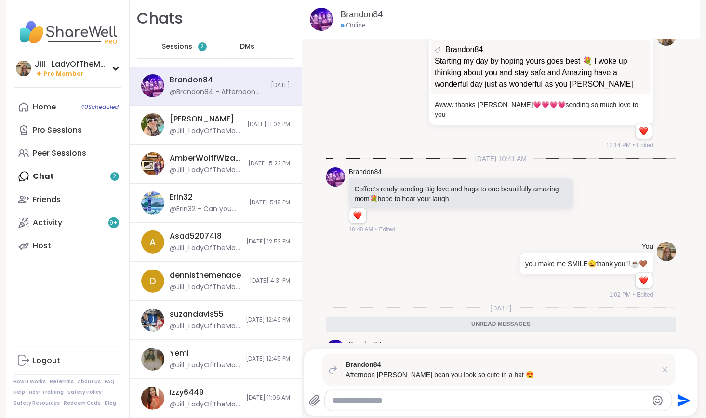
scroll to position [1907, 0]
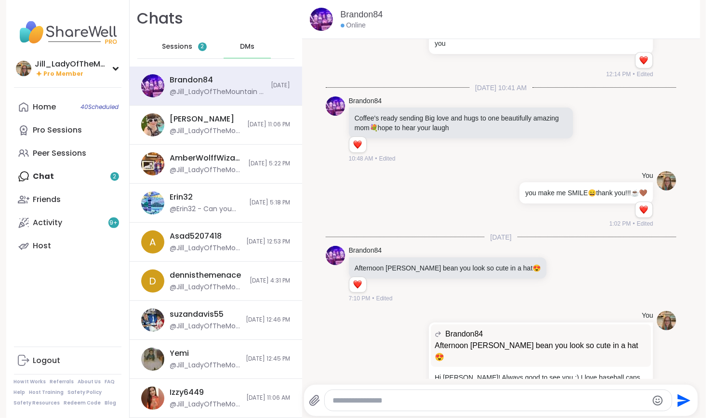
click at [86, 179] on div "Home 40 Scheduled Pro Sessions Peer Sessions Chat 2 Friends Activity 9 + Host" at bounding box center [67, 176] width 107 height 162
click at [187, 42] on div "Sessions 2" at bounding box center [184, 46] width 47 height 23
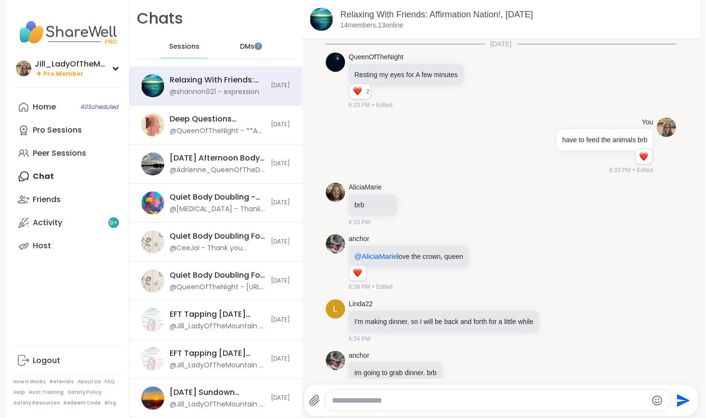
scroll to position [3888, 0]
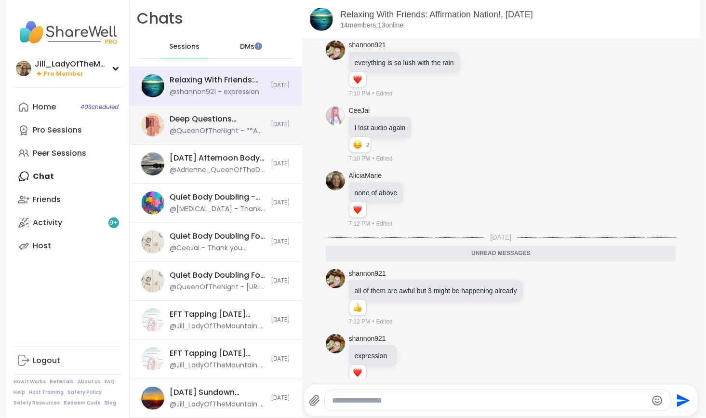
click at [216, 107] on div "Deep Questions Discussion Group Part 1, Sep 08 @QueenOfTheNight - **A few addit…" at bounding box center [216, 125] width 173 height 39
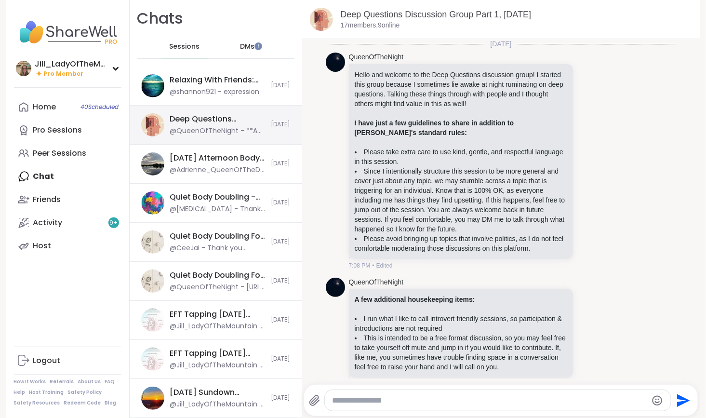
scroll to position [13, 0]
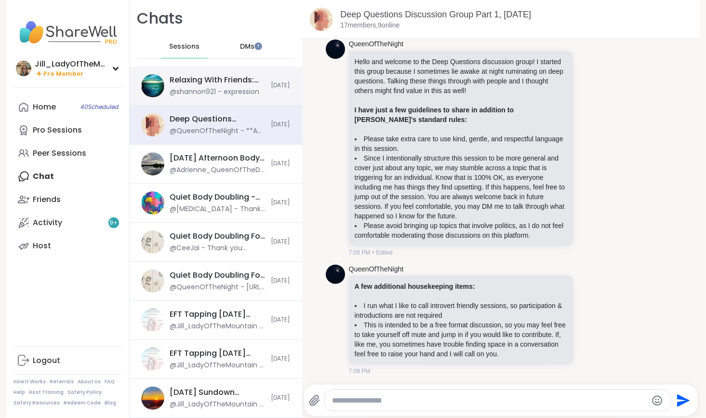
click at [214, 95] on div "@shannon921 - expression" at bounding box center [215, 92] width 90 height 10
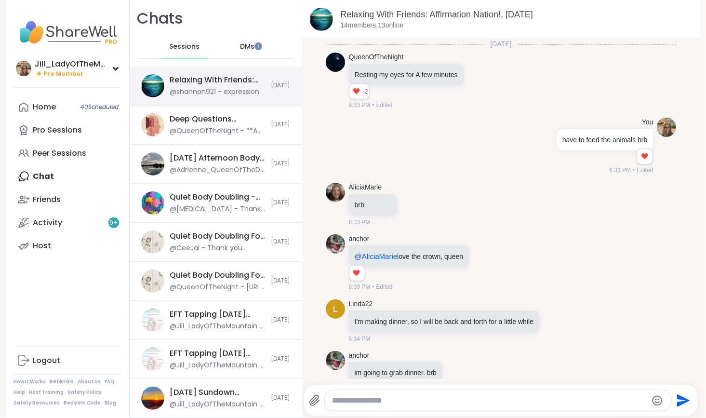
scroll to position [3856, 0]
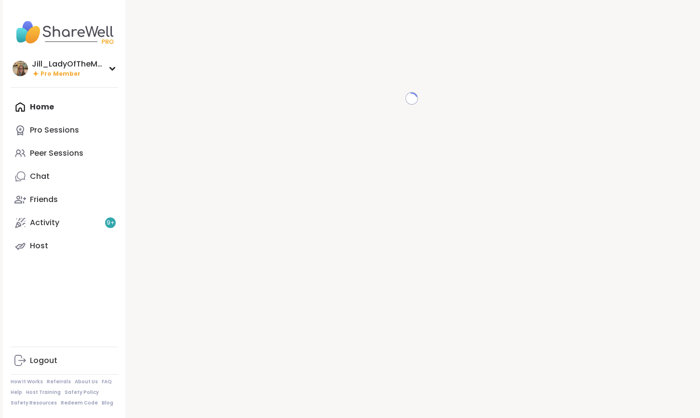
click at [97, 113] on div "Home Pro Sessions Peer Sessions Chat Friends Activity 9 + Host" at bounding box center [64, 176] width 107 height 162
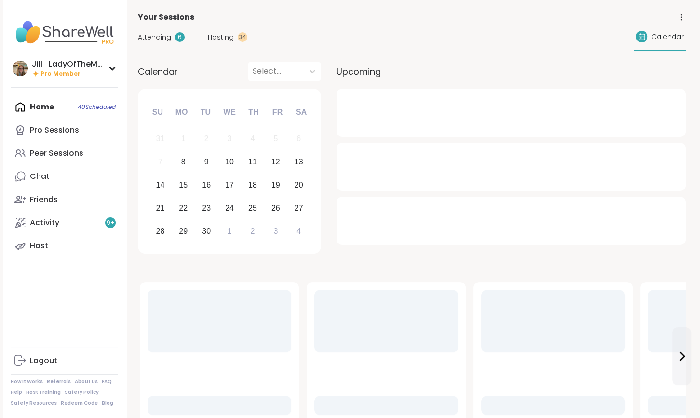
click at [49, 113] on div "Home 40 Scheduled Pro Sessions Peer Sessions Chat Friends Activity 9 + Host" at bounding box center [64, 176] width 107 height 162
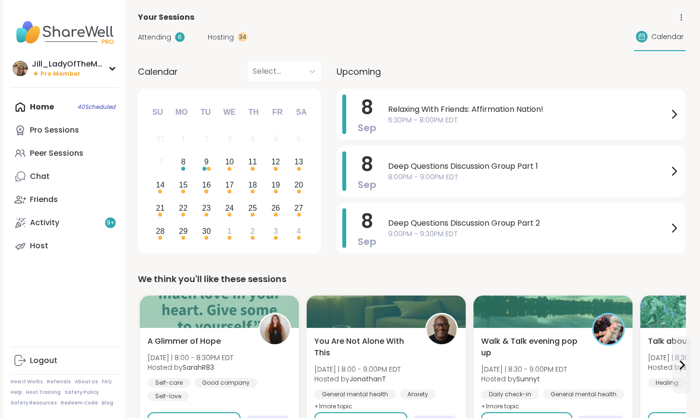
click at [228, 35] on span "Hosting" at bounding box center [221, 37] width 26 height 10
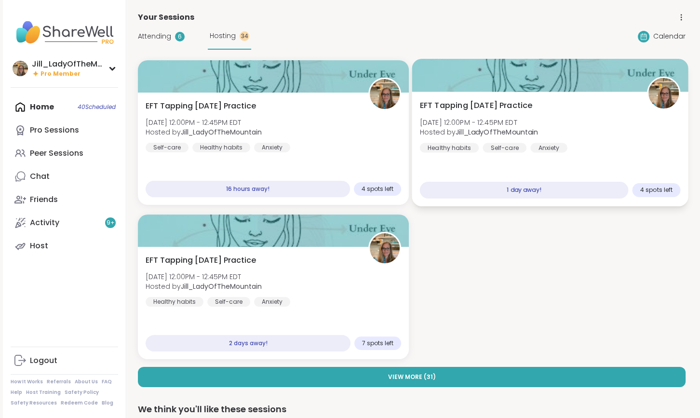
click at [482, 144] on div "Self-care" at bounding box center [504, 148] width 44 height 10
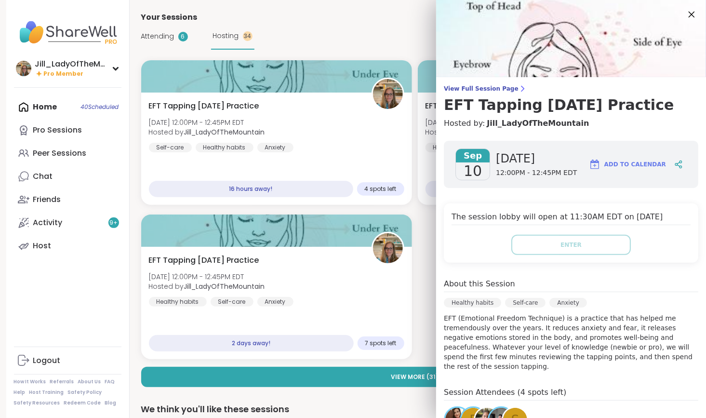
click at [685, 13] on icon at bounding box center [691, 14] width 12 height 12
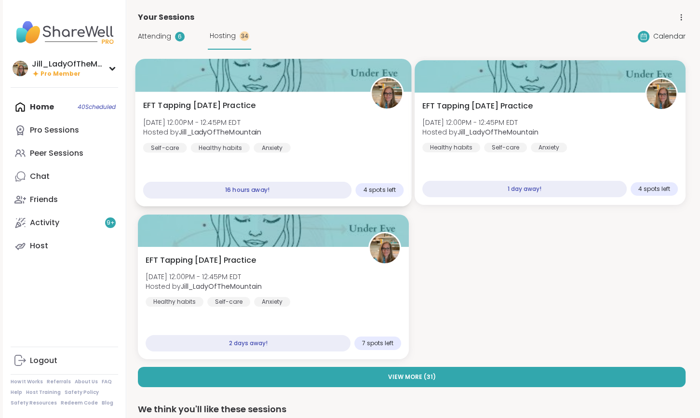
click at [315, 140] on div "EFT Tapping Tuesday Practice Tue, Sep 09 | 12:00PM - 12:45PM EDT Hosted by Jill…" at bounding box center [273, 126] width 261 height 53
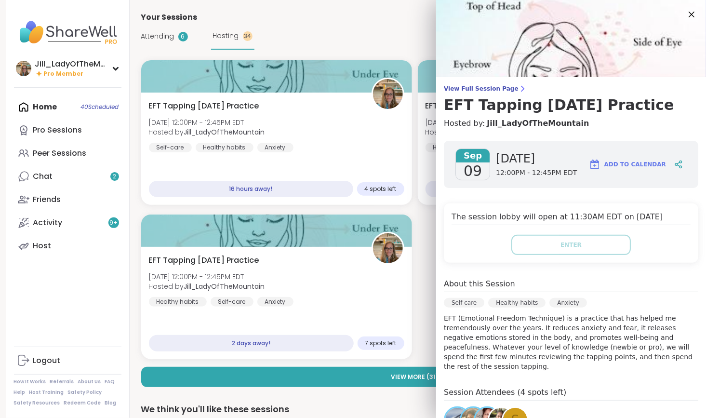
click at [616, 165] on span "Add to Calendar" at bounding box center [635, 164] width 62 height 9
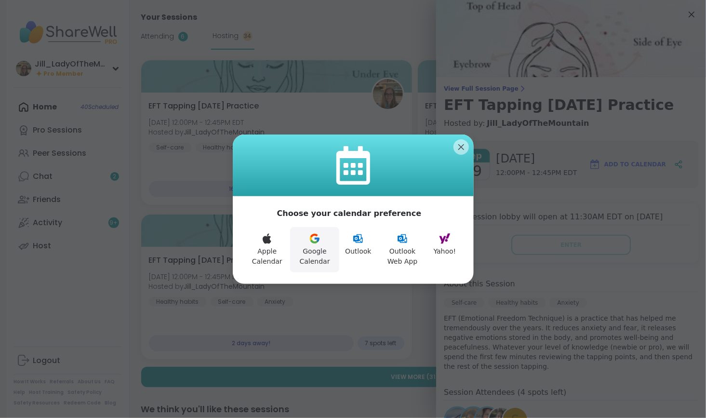
click at [322, 242] on button "Google Calendar" at bounding box center [314, 249] width 49 height 45
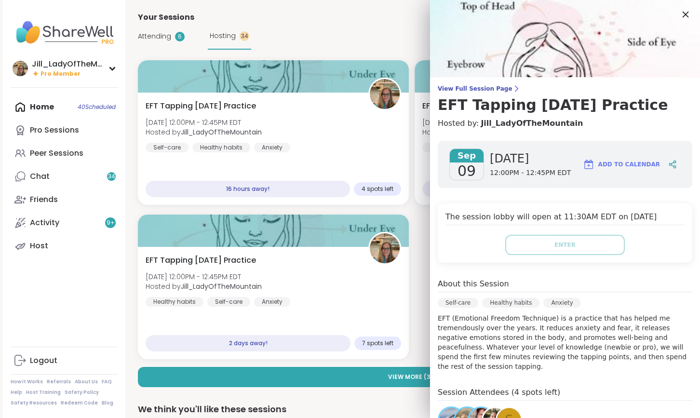
click at [679, 11] on icon at bounding box center [685, 14] width 12 height 12
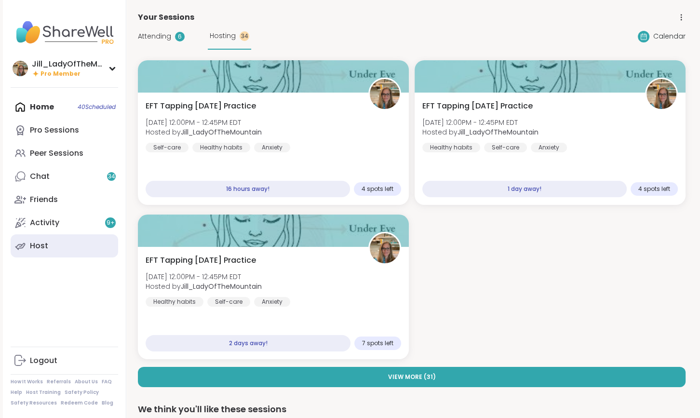
click at [92, 245] on link "Host" at bounding box center [64, 245] width 107 height 23
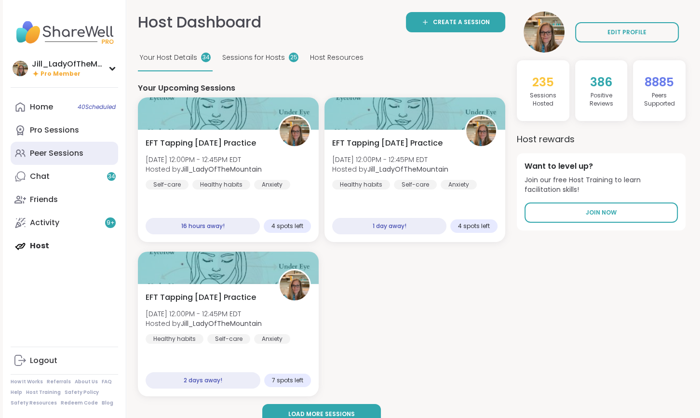
click at [89, 160] on link "Peer Sessions" at bounding box center [64, 153] width 107 height 23
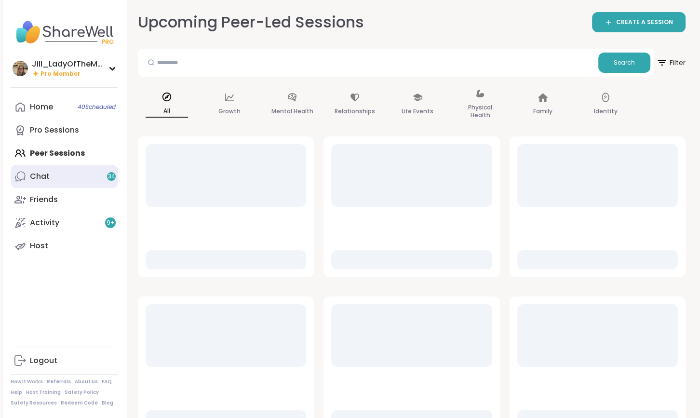
click at [88, 182] on link "Chat 34" at bounding box center [64, 176] width 107 height 23
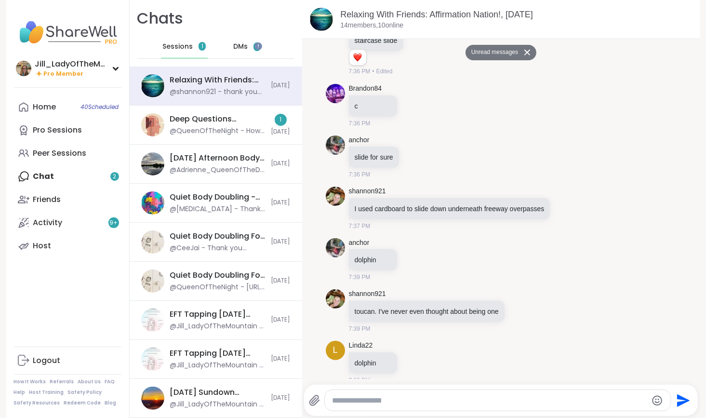
scroll to position [7306, 0]
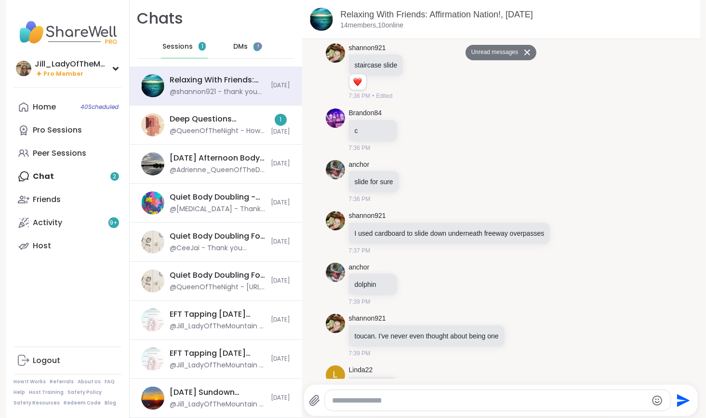
click at [237, 45] on span "DMs" at bounding box center [240, 47] width 14 height 10
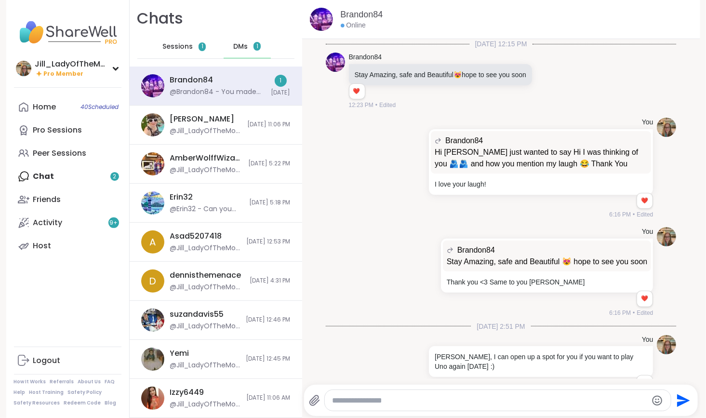
scroll to position [2014, 0]
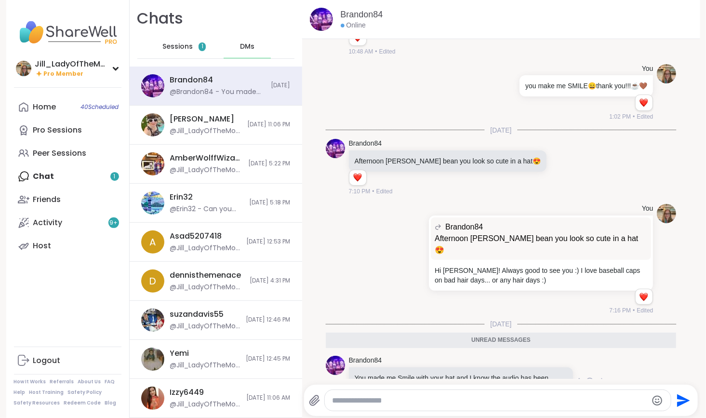
click at [586, 377] on icon at bounding box center [590, 382] width 9 height 10
click at [509, 362] on div "Select Reaction: Heart" at bounding box center [513, 366] width 9 height 9
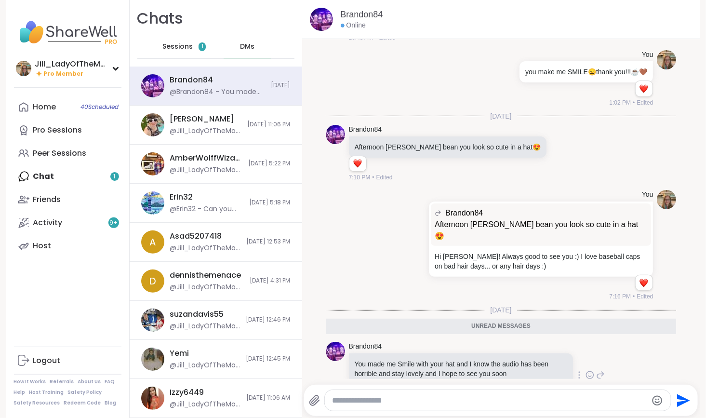
click at [596, 369] on icon at bounding box center [600, 375] width 9 height 12
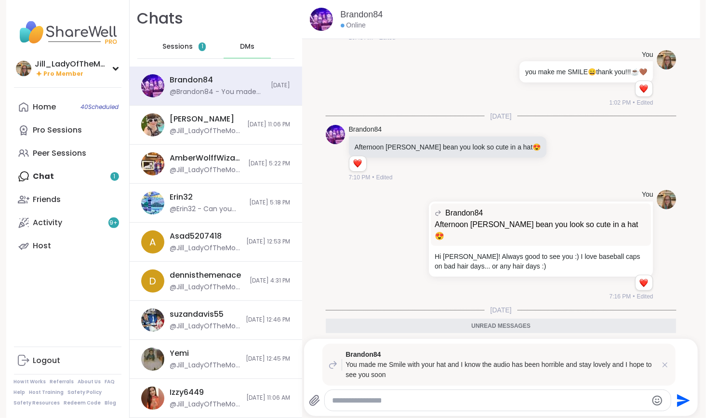
click at [557, 402] on textarea "Type your message" at bounding box center [490, 401] width 315 height 10
type textarea "*"
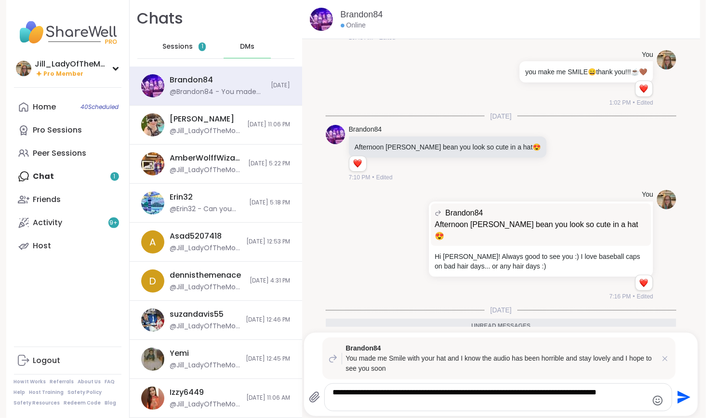
scroll to position [0, 0]
type textarea "**********"
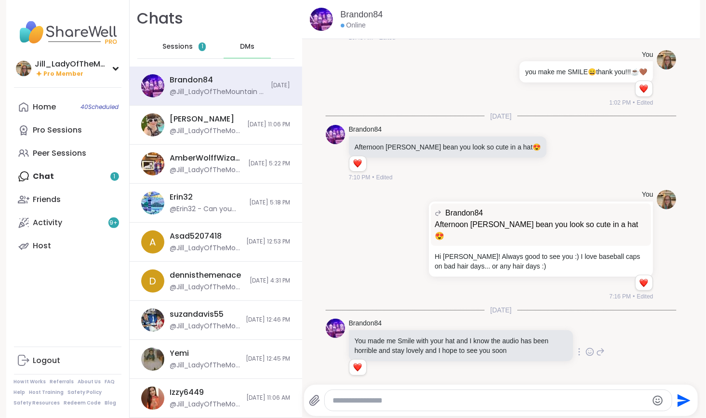
scroll to position [2110, 0]
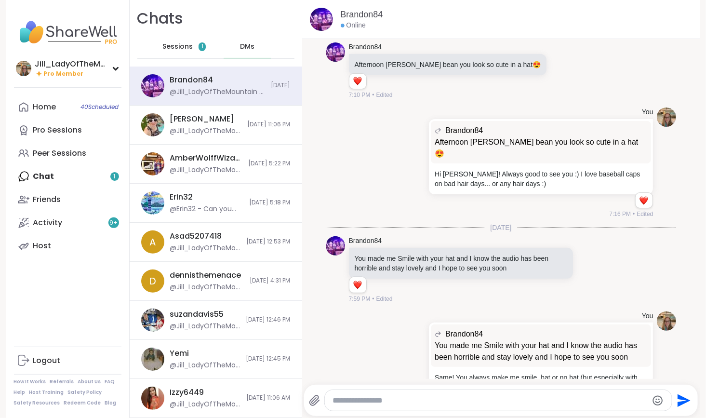
click at [87, 184] on div "Home 40 Scheduled Pro Sessions Peer Sessions Chat 1 Friends Activity 9 + Host" at bounding box center [67, 176] width 107 height 162
click at [165, 46] on span "Sessions" at bounding box center [177, 47] width 30 height 10
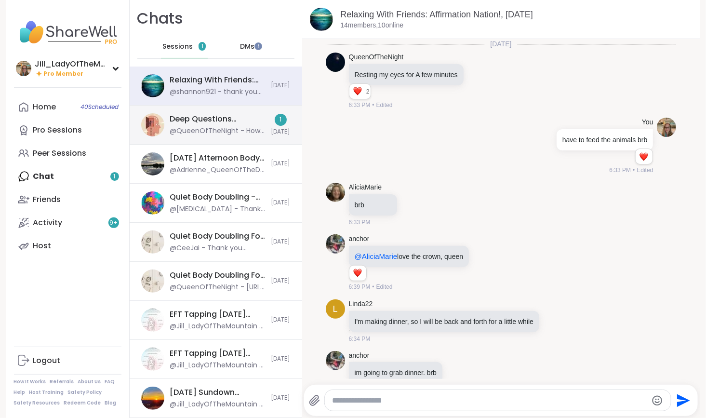
scroll to position [8474, 0]
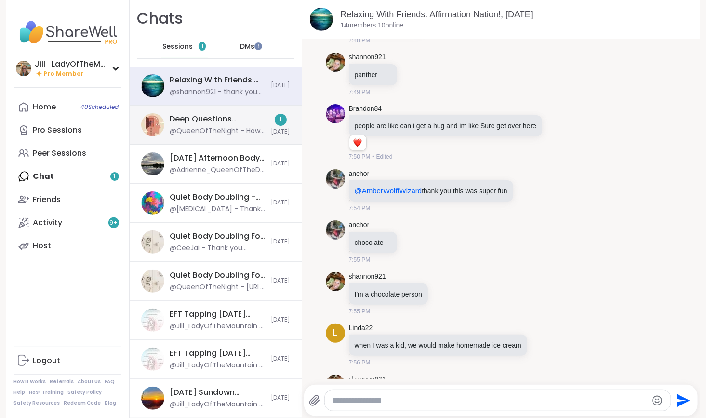
click at [199, 127] on div "@QueenOfTheNight - How do you respectfully decline a hug without being rude?" at bounding box center [217, 131] width 95 height 10
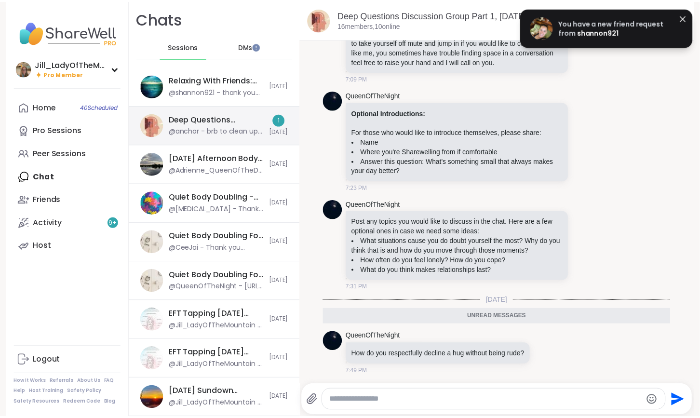
scroll to position [334, 0]
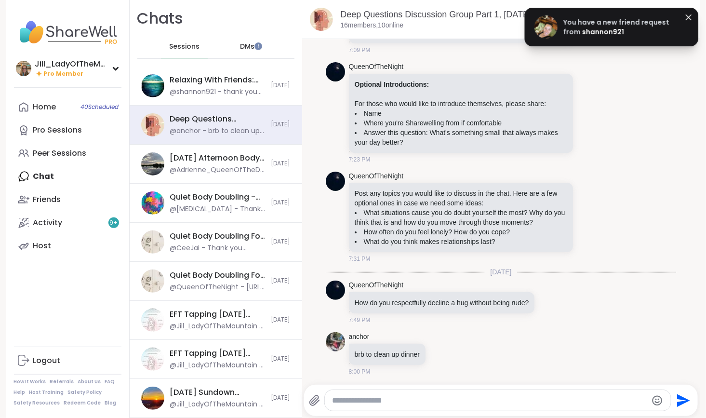
click at [564, 30] on span "You have a new friend request from" at bounding box center [616, 26] width 106 height 19
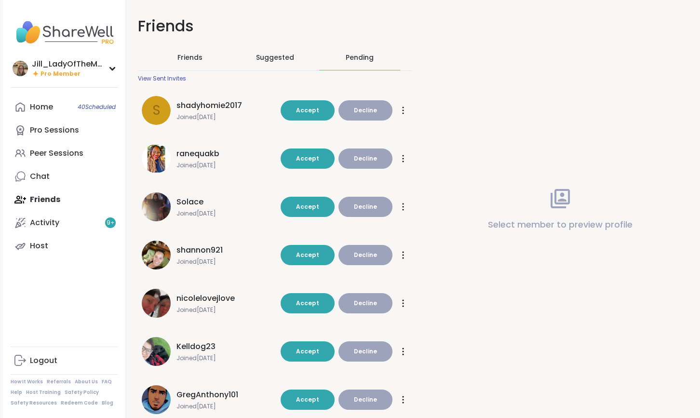
click at [361, 57] on div "Pending" at bounding box center [360, 58] width 28 height 10
click at [303, 255] on span "Accept" at bounding box center [307, 255] width 23 height 8
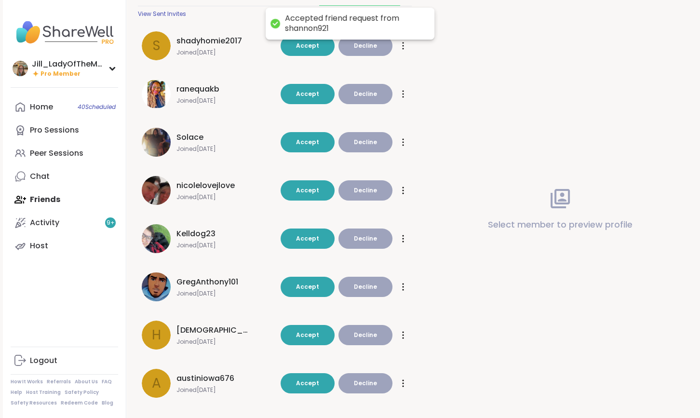
scroll to position [77, 0]
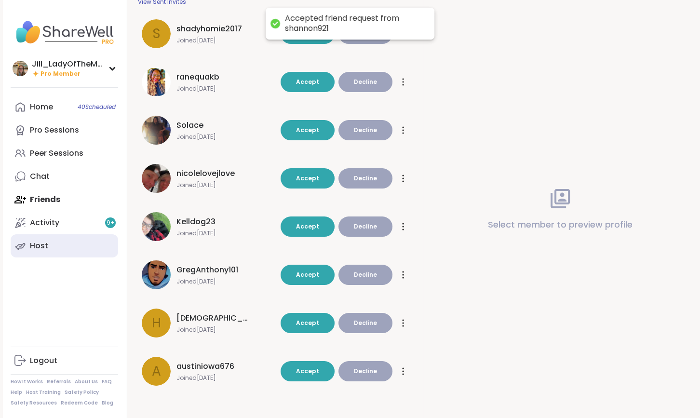
click at [25, 244] on icon at bounding box center [20, 246] width 12 height 12
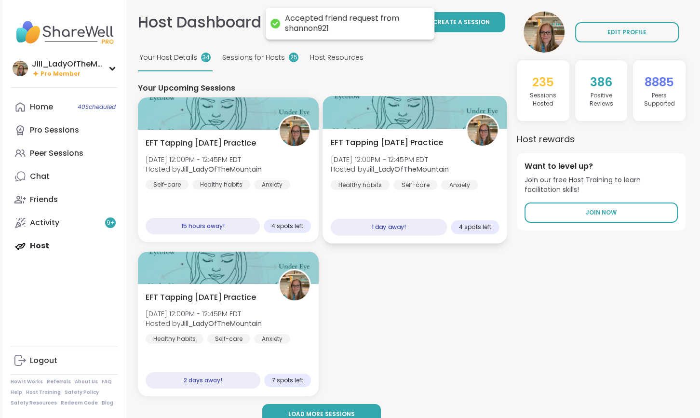
click at [405, 174] on b "Jill_LadyOfTheMountain" at bounding box center [407, 169] width 82 height 10
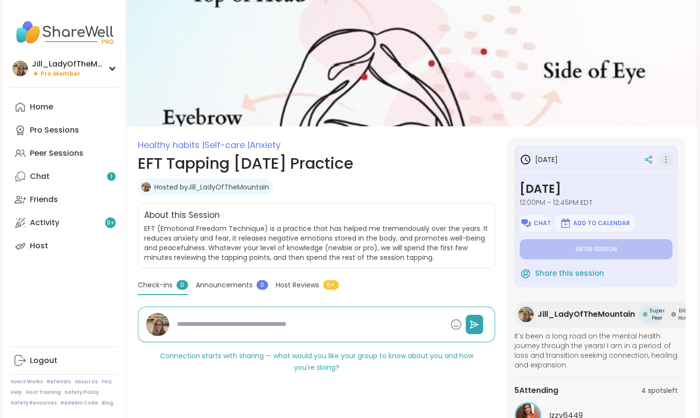
click at [668, 160] on icon at bounding box center [666, 159] width 10 height 13
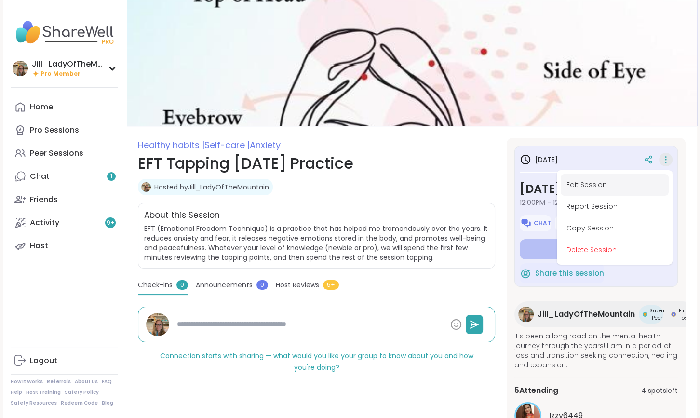
click at [616, 177] on button "Edit Session" at bounding box center [615, 185] width 108 height 22
type textarea "*"
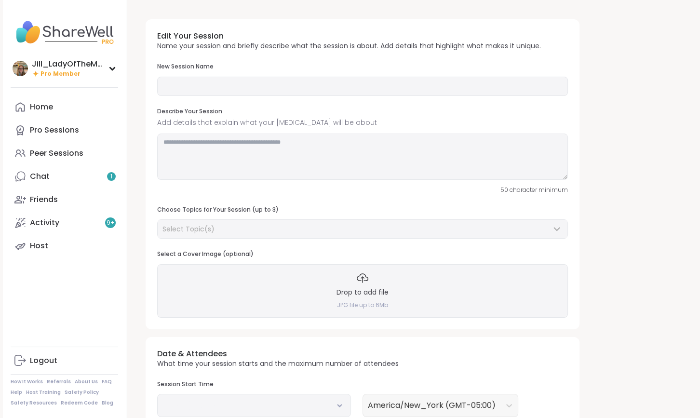
type input "**********"
type textarea "**********"
type input "**"
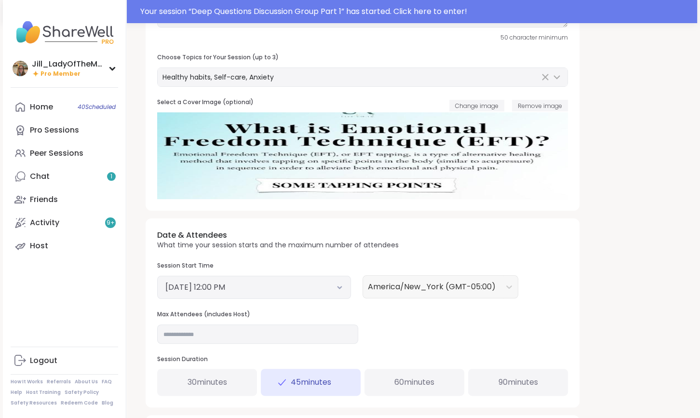
scroll to position [185, 0]
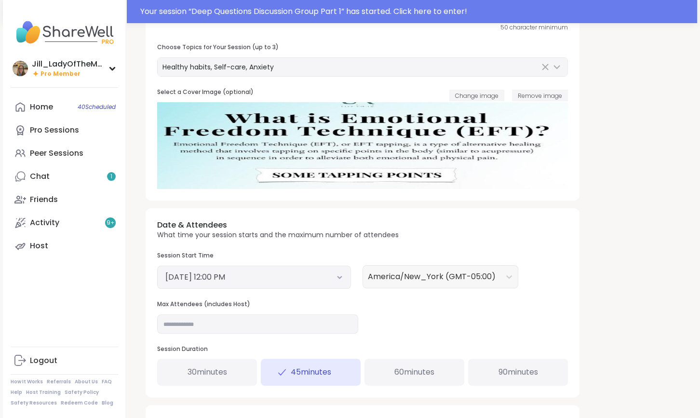
click at [331, 277] on button "[DATE] 12:00 PM" at bounding box center [253, 277] width 177 height 12
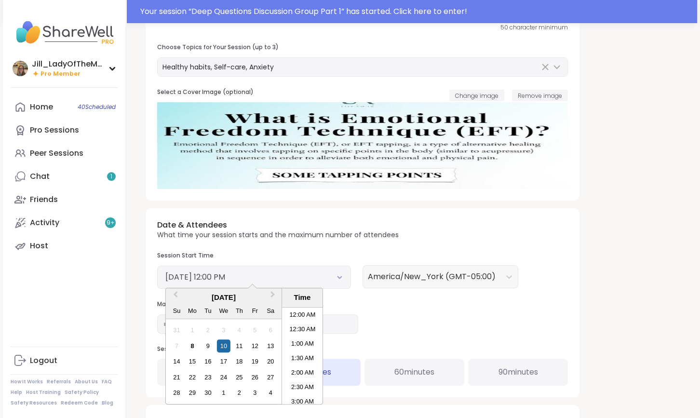
scroll to position [306, 0]
click at [289, 324] on li "11:00 AM" at bounding box center [302, 327] width 41 height 14
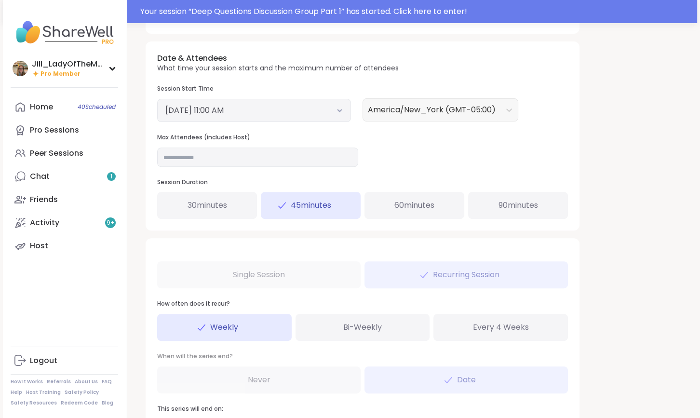
scroll to position [455, 0]
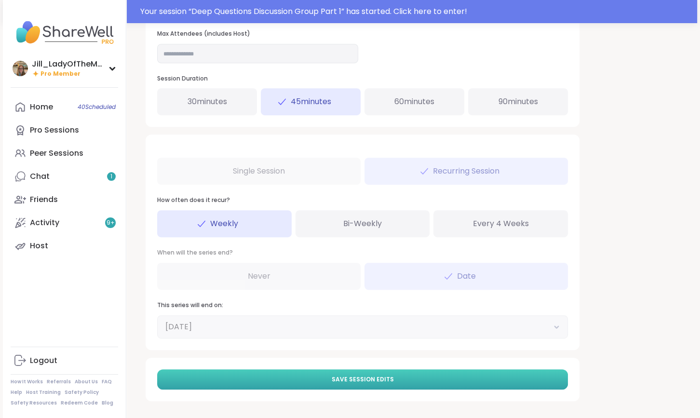
click at [347, 379] on span "Save Session Edits" at bounding box center [363, 379] width 62 height 9
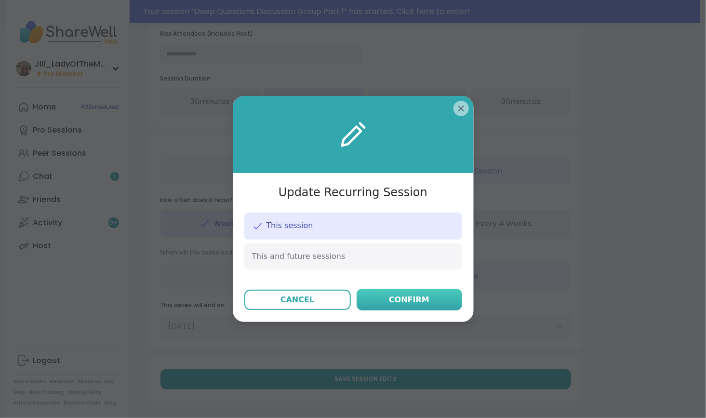
click at [398, 291] on button "Confirm" at bounding box center [410, 300] width 106 height 22
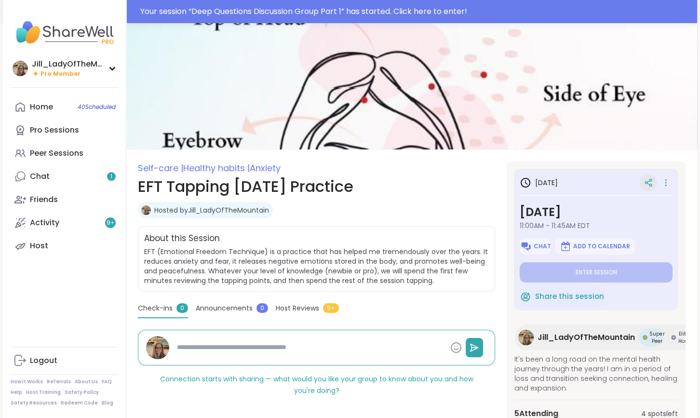
click at [644, 180] on icon at bounding box center [648, 182] width 9 height 9
click at [593, 250] on span "Add to Calendar" at bounding box center [601, 246] width 57 height 8
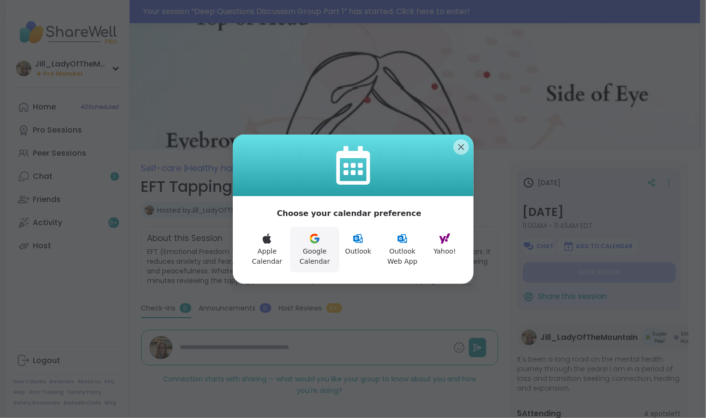
click at [312, 236] on icon at bounding box center [315, 239] width 12 height 12
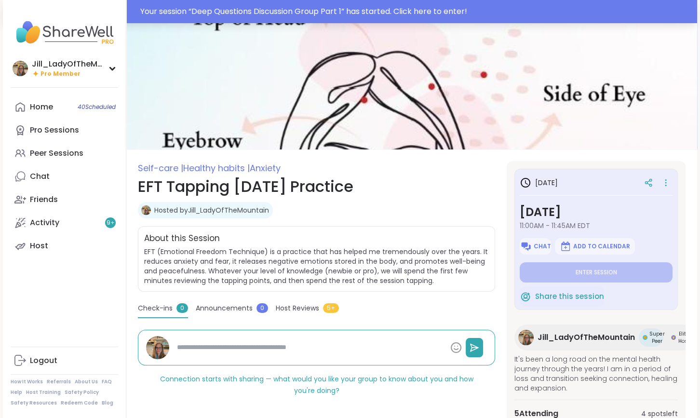
type textarea "*"
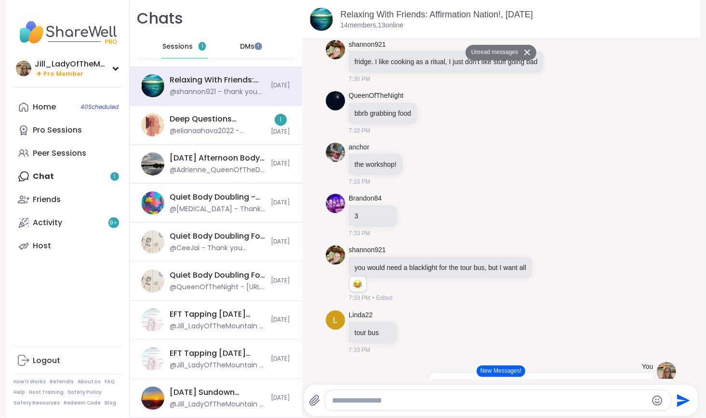
click at [484, 372] on button "New Messages!" at bounding box center [501, 371] width 49 height 12
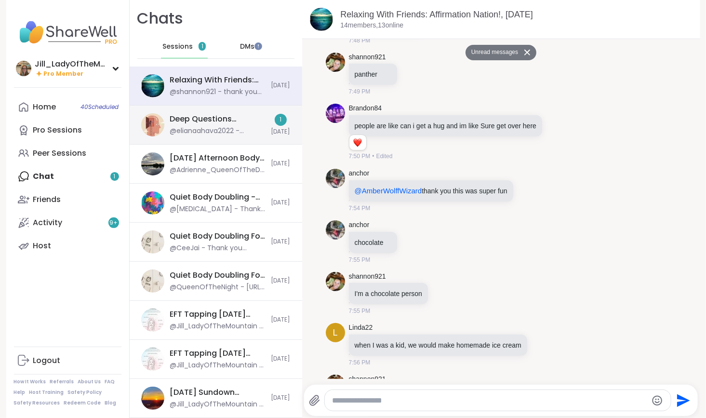
click at [255, 124] on div "Deep Questions Discussion Group Part 1, [DATE] @elianaahava2022 - grabbing dinn…" at bounding box center [217, 125] width 95 height 22
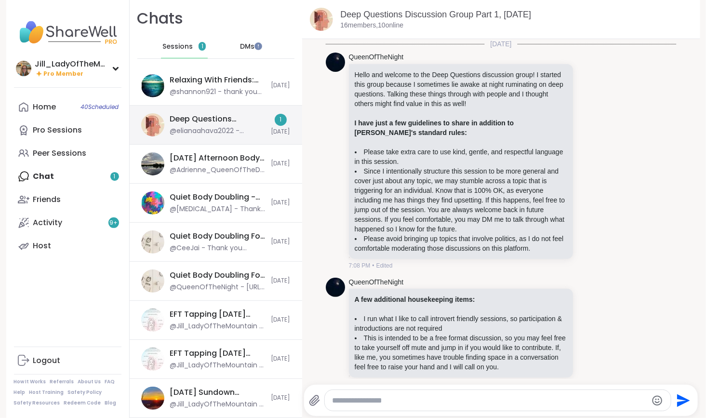
scroll to position [408, 0]
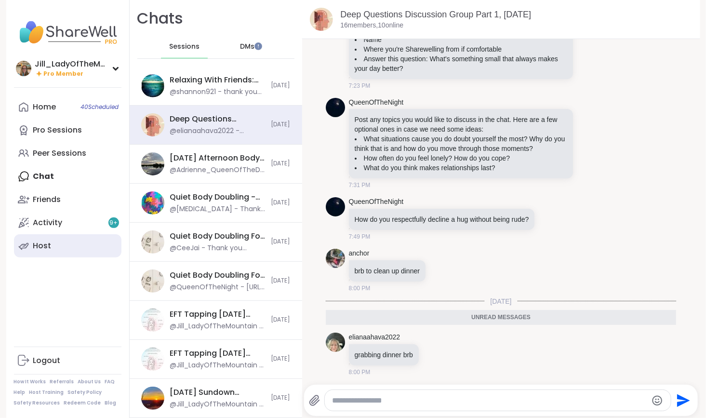
click at [75, 242] on link "Host" at bounding box center [67, 245] width 107 height 23
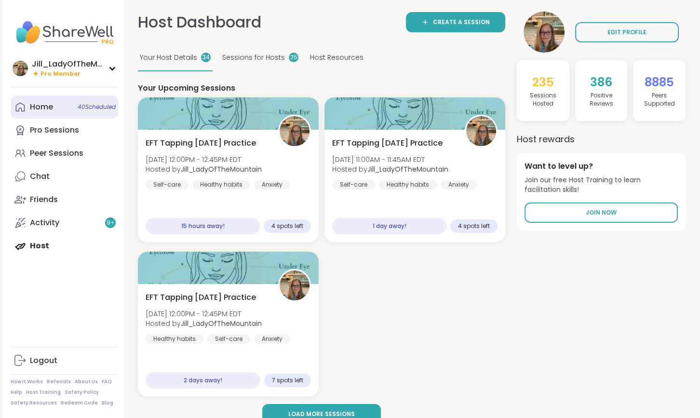
click at [86, 99] on link "Home 40 Scheduled" at bounding box center [64, 106] width 107 height 23
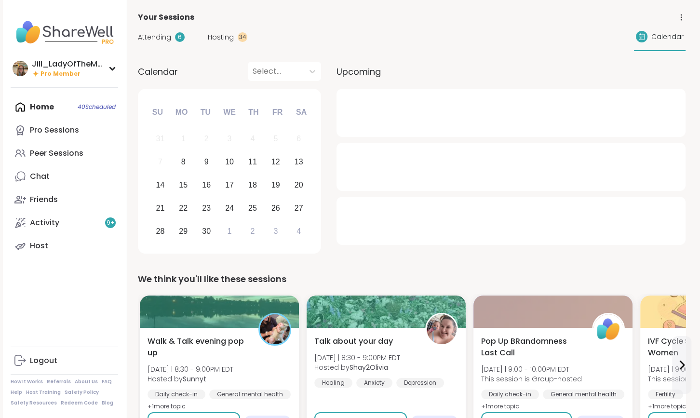
click at [158, 36] on span "Attending" at bounding box center [154, 37] width 33 height 10
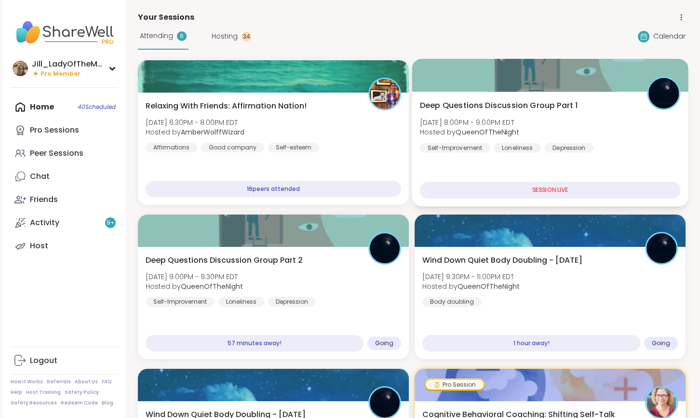
click at [532, 141] on div "Deep Questions Discussion Group Part 1 [DATE] 8:00PM - 9:00PM EDT Hosted by Que…" at bounding box center [550, 126] width 261 height 53
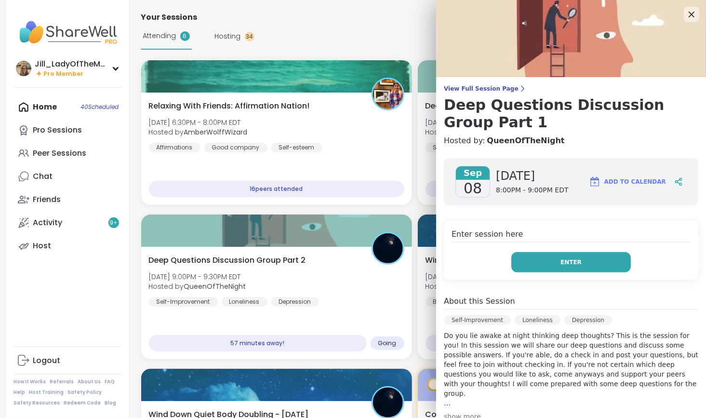
click at [559, 268] on button "Enter" at bounding box center [571, 262] width 120 height 20
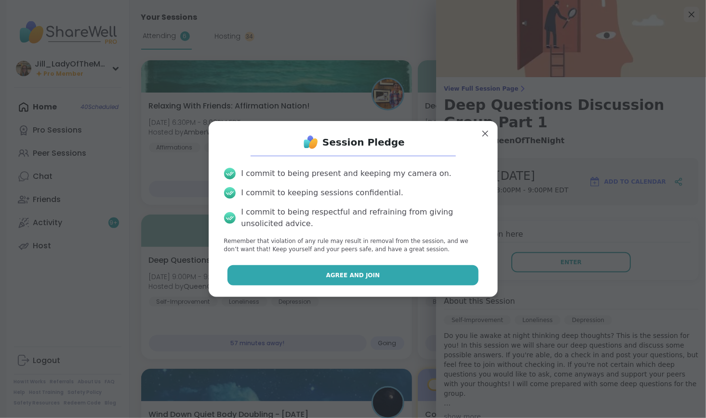
click at [418, 275] on button "Agree and Join" at bounding box center [352, 275] width 251 height 20
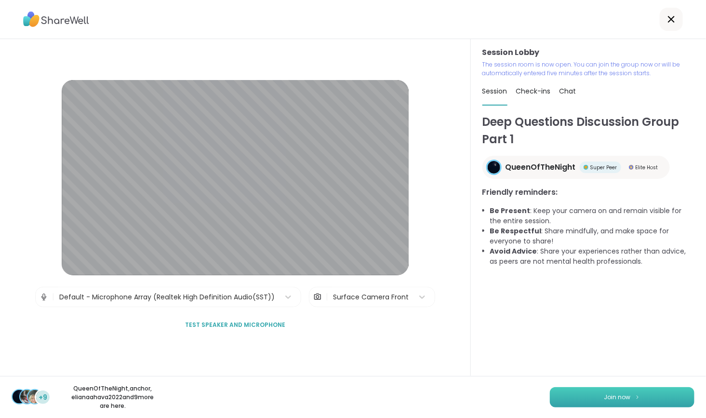
click at [573, 396] on button "Join now" at bounding box center [622, 397] width 145 height 20
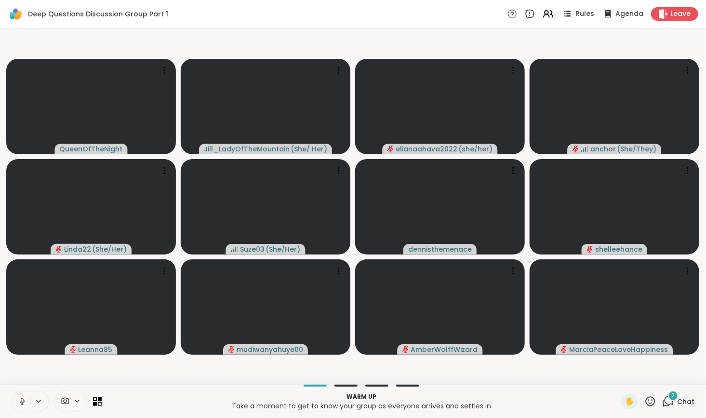
click at [662, 396] on icon at bounding box center [668, 401] width 12 height 12
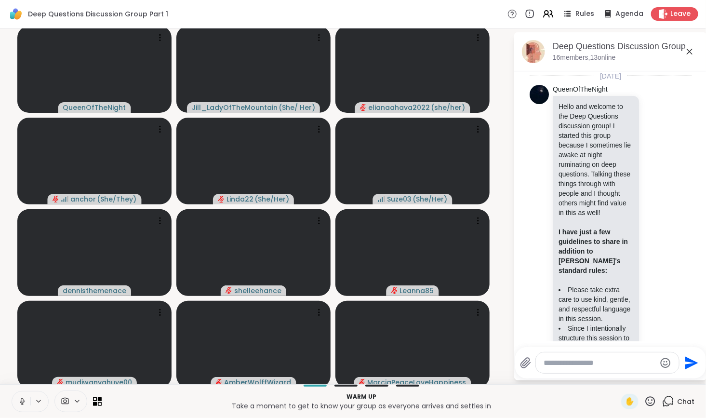
scroll to position [1473, 0]
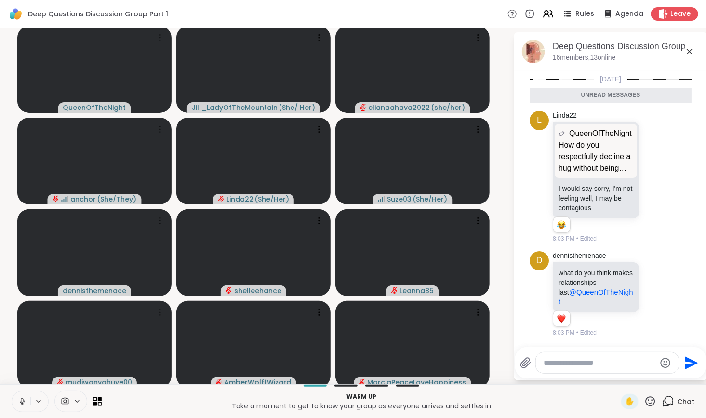
click at [16, 402] on button at bounding box center [21, 401] width 18 height 20
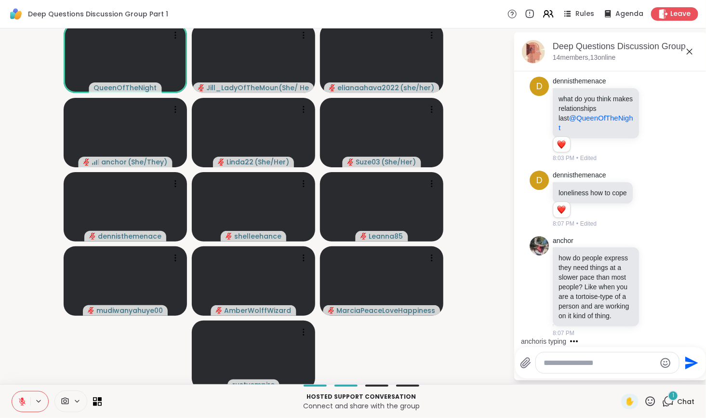
scroll to position [1654, 0]
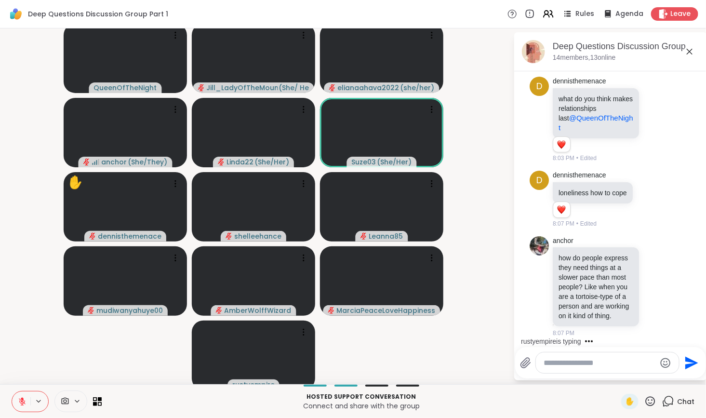
click at [544, 363] on textarea "Type your message" at bounding box center [600, 363] width 112 height 10
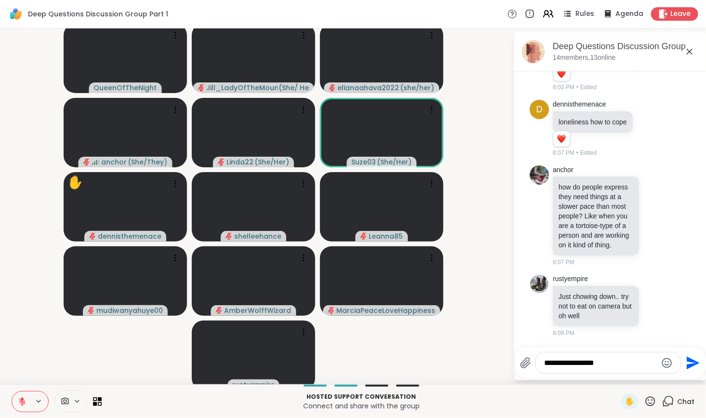
type textarea "**********"
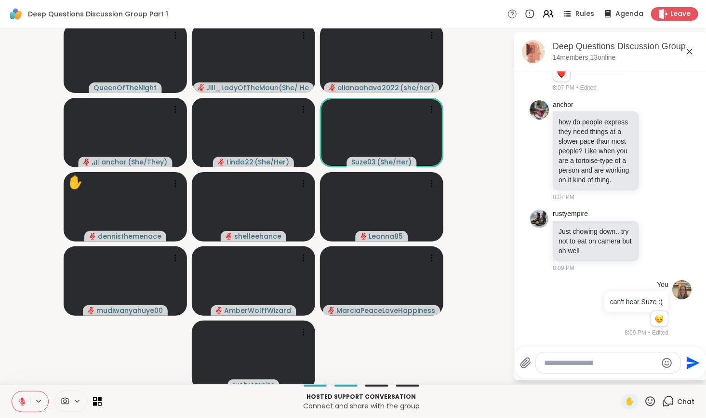
scroll to position [1789, 0]
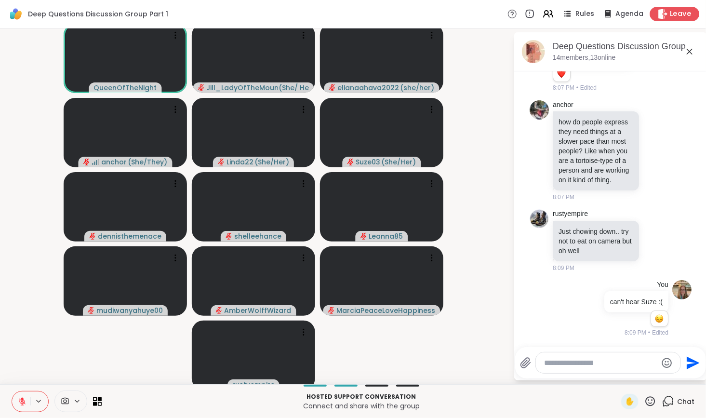
click at [670, 13] on span "Leave" at bounding box center [680, 14] width 21 height 10
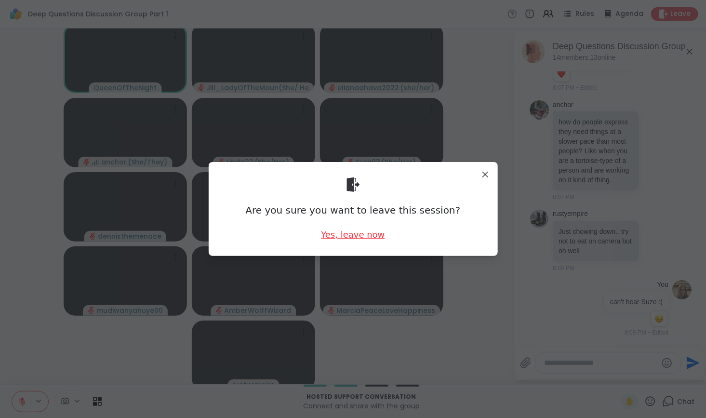
click at [363, 235] on div "Yes, leave now" at bounding box center [353, 234] width 64 height 12
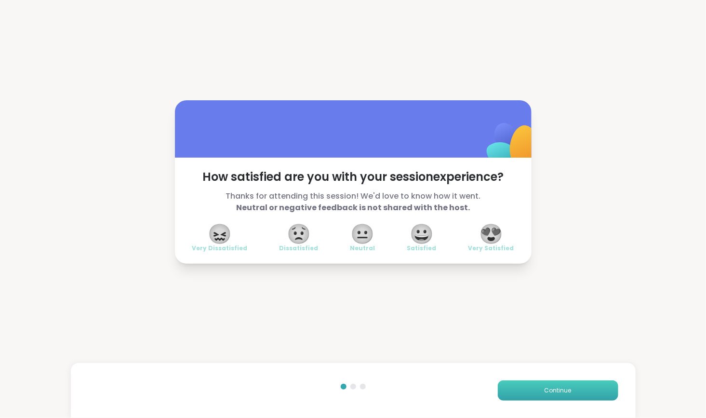
click at [545, 391] on span "Continue" at bounding box center [558, 390] width 27 height 9
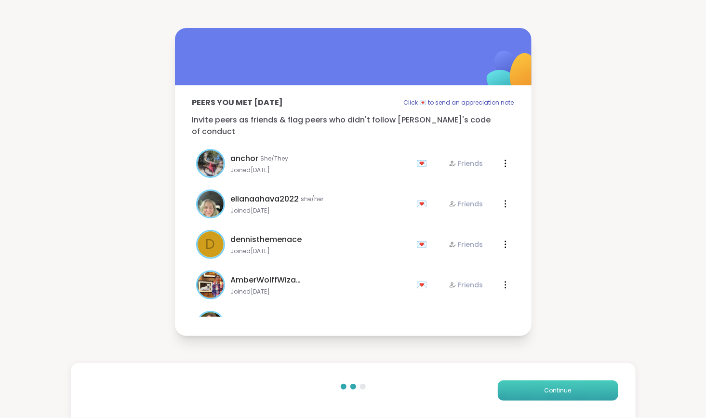
click at [545, 391] on span "Continue" at bounding box center [558, 390] width 27 height 9
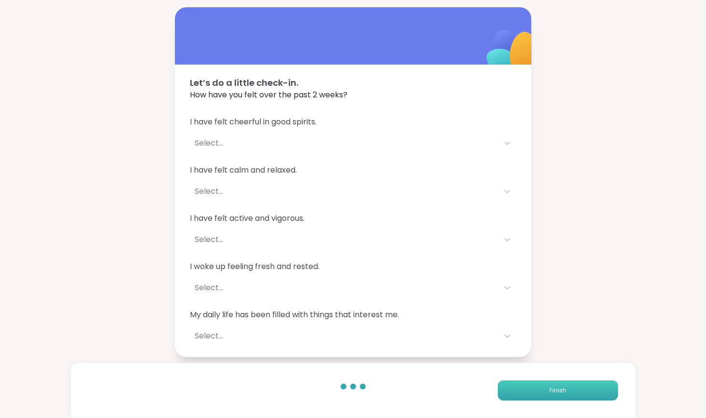
click at [540, 391] on button "Finish" at bounding box center [558, 390] width 120 height 20
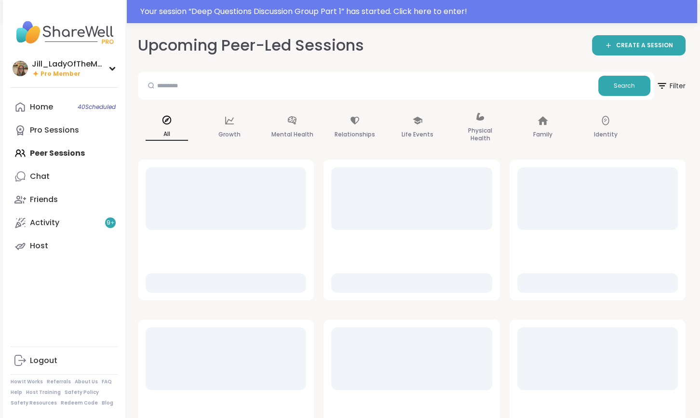
click at [98, 156] on div "Home 40 Scheduled Pro Sessions Peer Sessions Chat Friends Activity 9 + Host" at bounding box center [64, 176] width 107 height 162
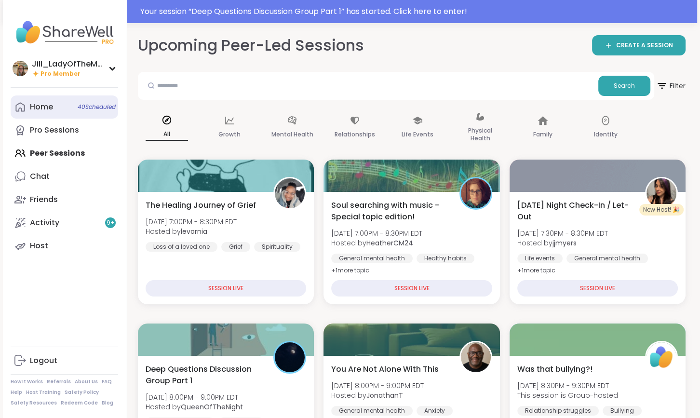
click at [84, 111] on link "Home 40 Scheduled" at bounding box center [64, 106] width 107 height 23
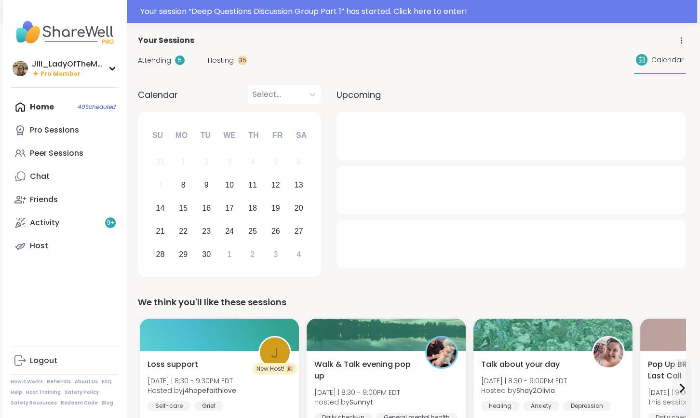
click at [160, 59] on span "Attending" at bounding box center [154, 60] width 33 height 10
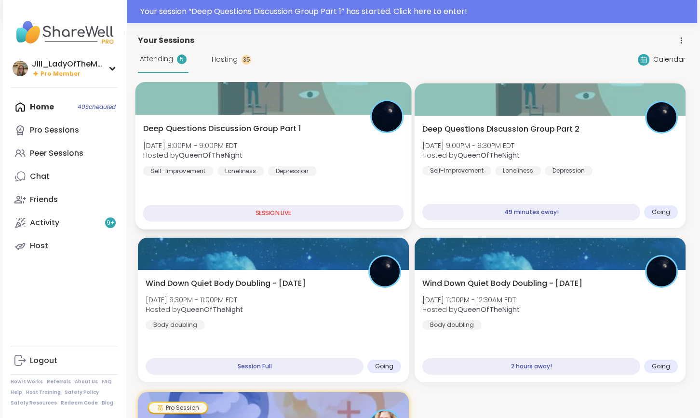
click at [322, 154] on div "Deep Questions Discussion Group Part 1 [DATE] 8:00PM - 9:00PM EDT Hosted by Que…" at bounding box center [273, 149] width 261 height 53
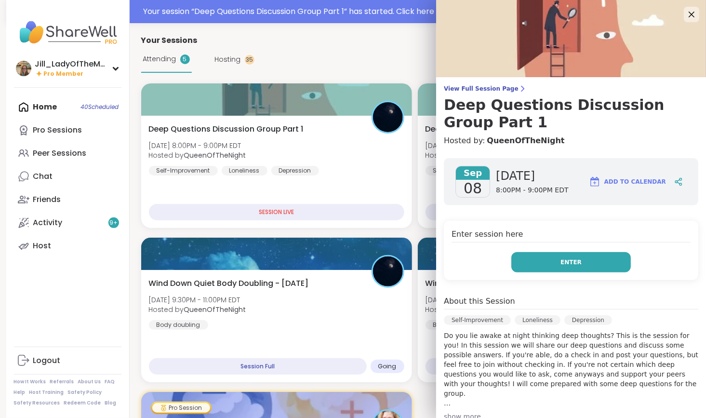
click at [562, 265] on span "Enter" at bounding box center [571, 262] width 21 height 9
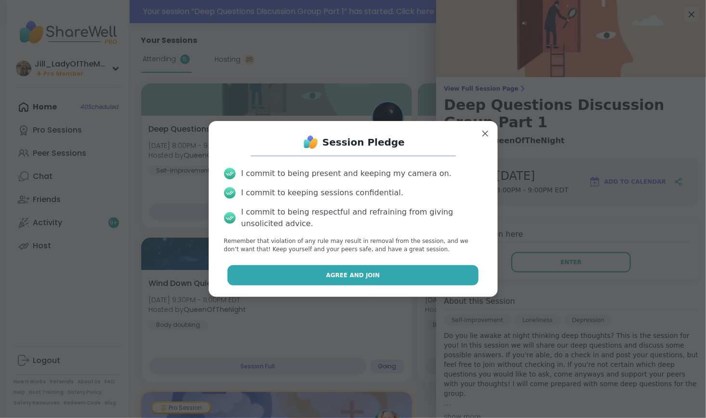
click at [461, 276] on button "Agree and Join" at bounding box center [352, 275] width 251 height 20
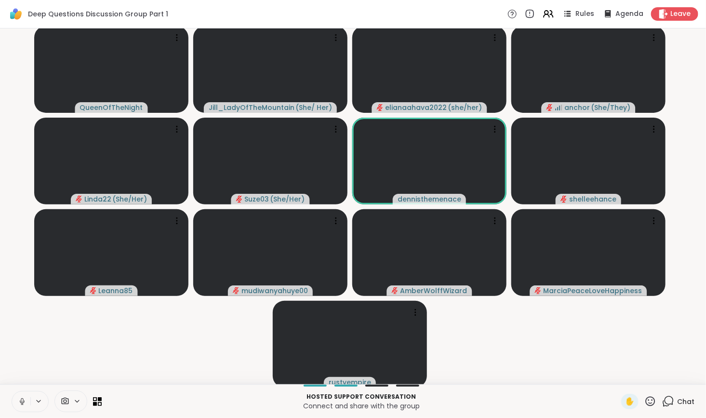
click at [662, 400] on icon at bounding box center [668, 401] width 12 height 12
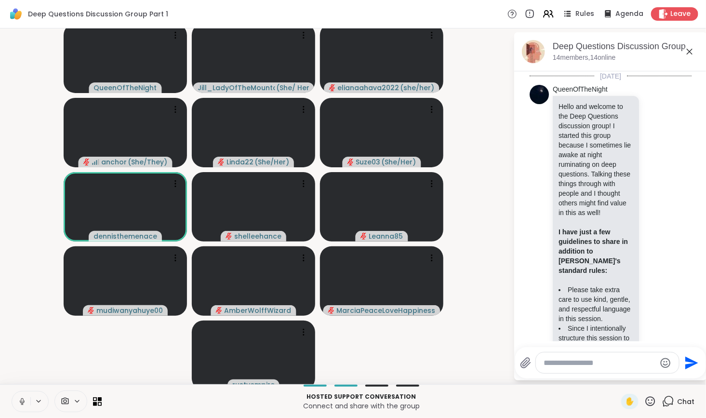
scroll to position [1779, 0]
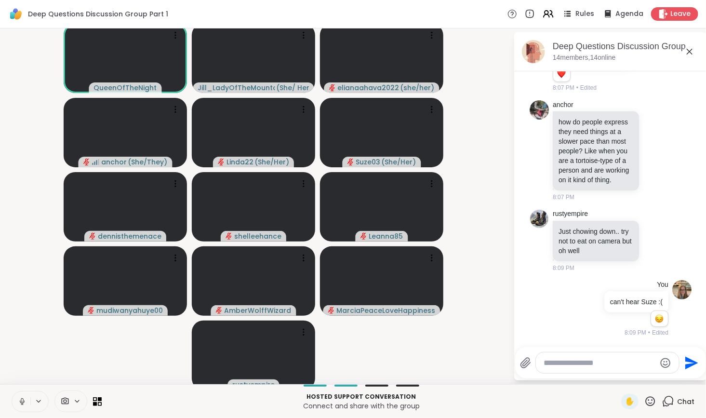
click at [20, 399] on icon at bounding box center [22, 401] width 9 height 9
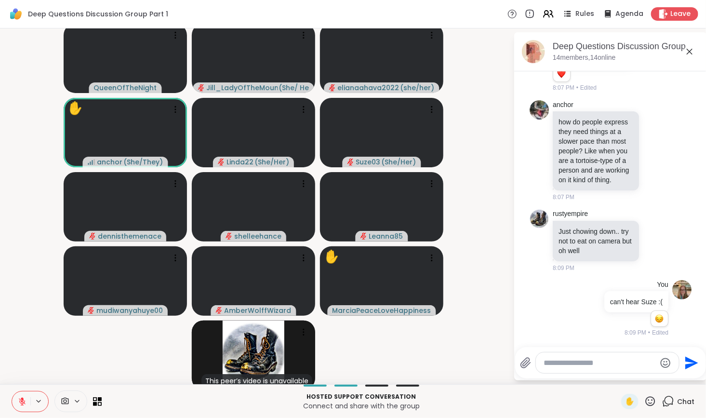
click at [556, 365] on textarea "Type your message" at bounding box center [600, 363] width 112 height 10
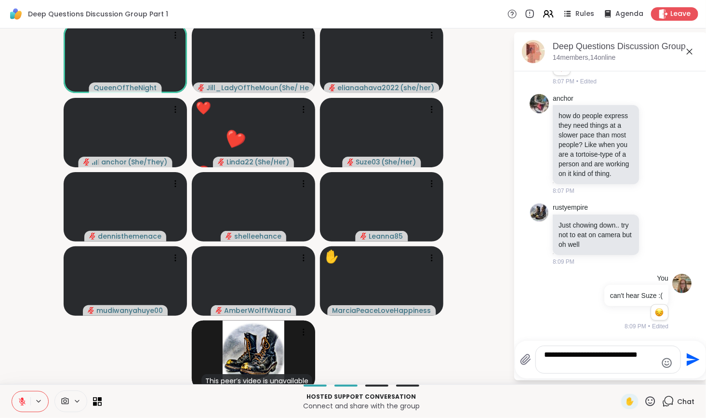
scroll to position [0, 0]
type textarea "**********"
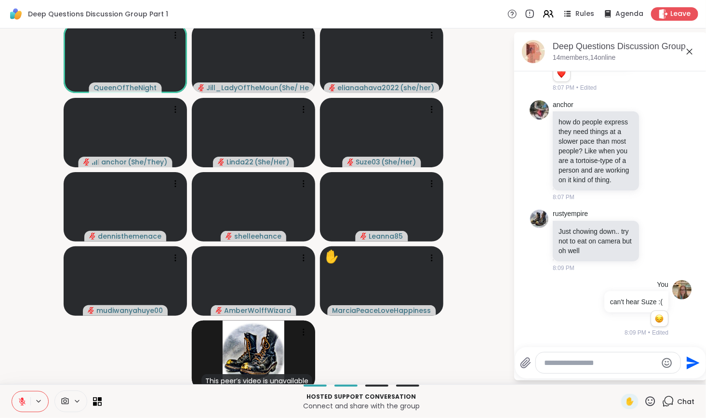
scroll to position [1860, 0]
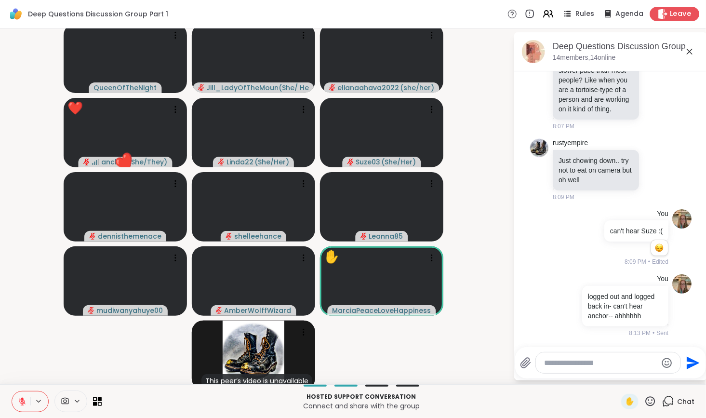
click at [661, 12] on icon at bounding box center [663, 14] width 10 height 10
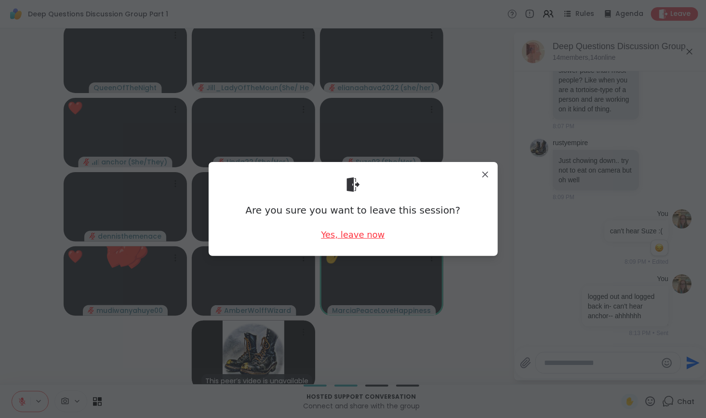
click at [347, 238] on div "Yes, leave now" at bounding box center [353, 234] width 64 height 12
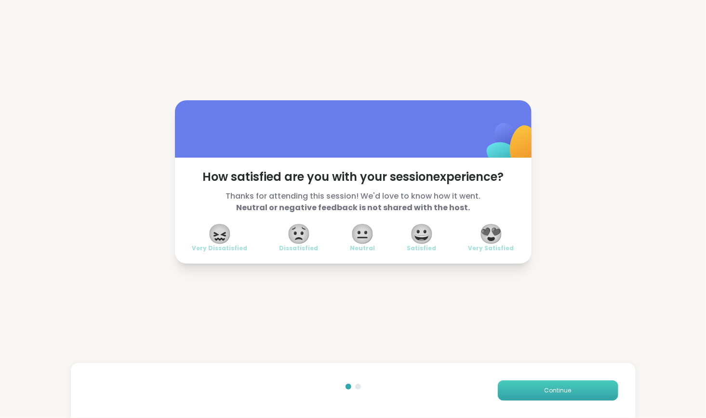
click at [541, 395] on button "Continue" at bounding box center [558, 390] width 120 height 20
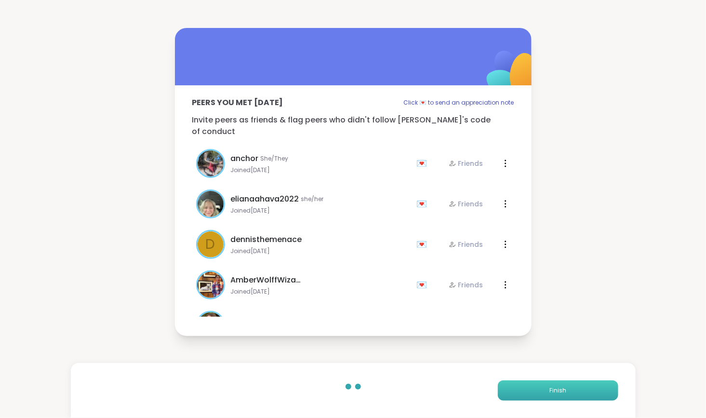
click at [539, 393] on button "Finish" at bounding box center [558, 390] width 120 height 20
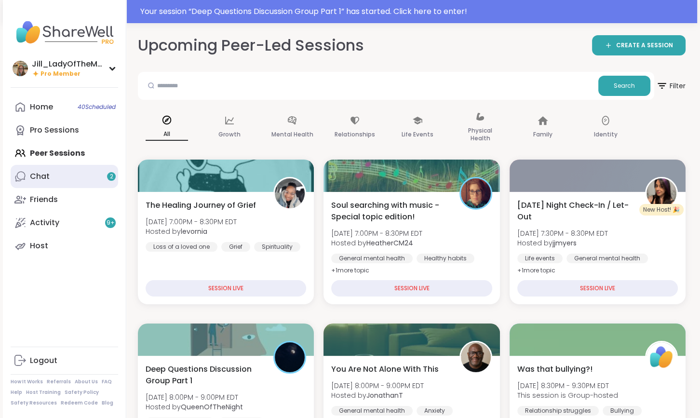
click at [58, 171] on link "Chat 2" at bounding box center [64, 176] width 107 height 23
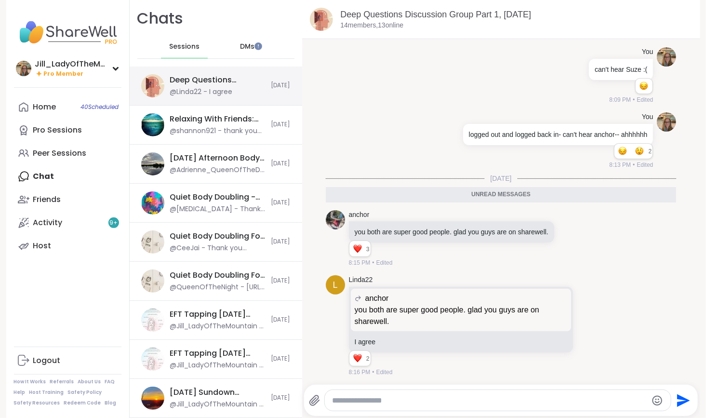
click at [203, 88] on div "@Linda22 - I agree" at bounding box center [201, 92] width 63 height 10
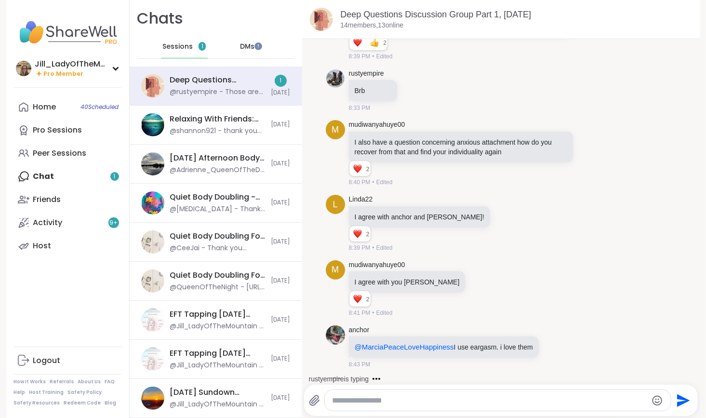
scroll to position [2328, 0]
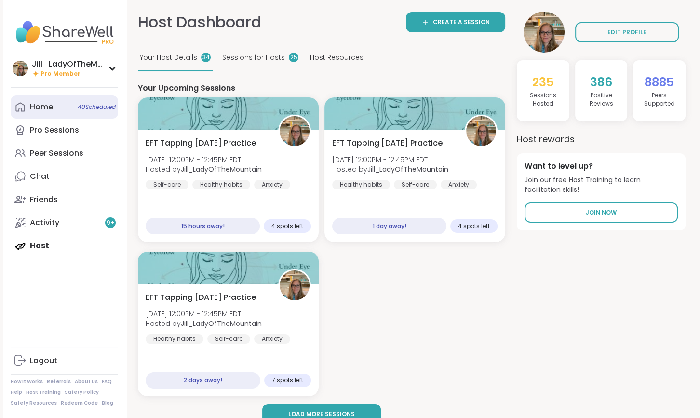
click at [68, 114] on link "Home 40 Scheduled" at bounding box center [64, 106] width 107 height 23
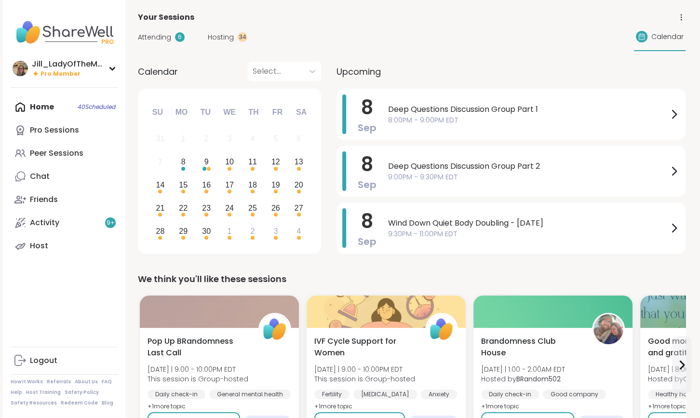
click at [165, 35] on span "Attending" at bounding box center [154, 37] width 33 height 10
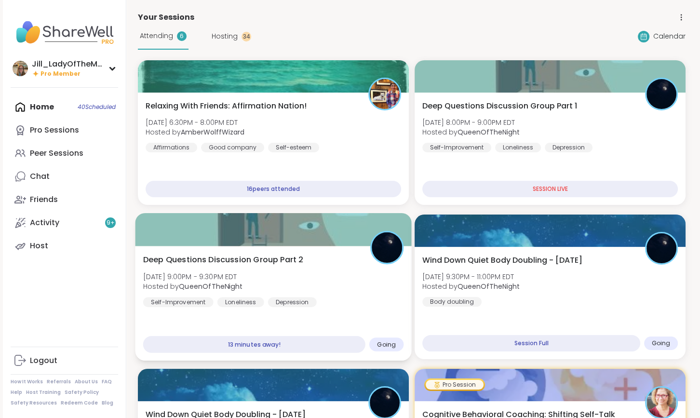
click at [286, 267] on div "Deep Questions Discussion Group Part 2 [DATE] 9:00PM - 9:30PM EDT Hosted by Que…" at bounding box center [273, 280] width 261 height 53
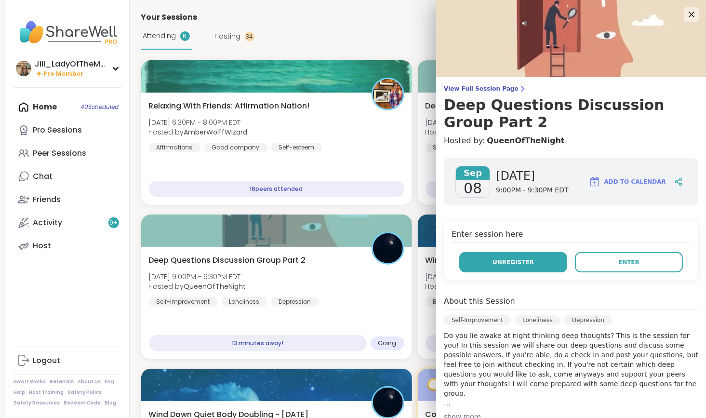
click at [546, 267] on button "Unregister" at bounding box center [513, 262] width 108 height 20
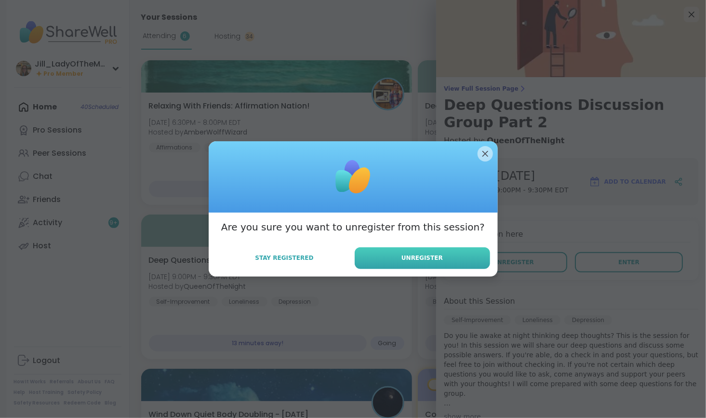
click at [456, 256] on button "Unregister" at bounding box center [422, 258] width 135 height 22
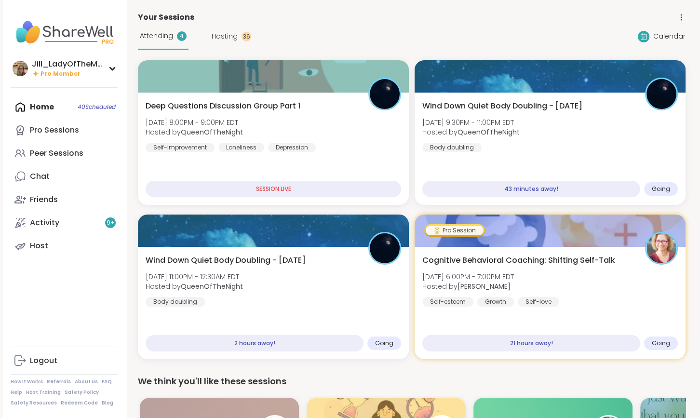
click at [84, 112] on div "Home 40 Scheduled Pro Sessions Peer Sessions Chat Friends Activity 9 + Host" at bounding box center [64, 176] width 107 height 162
